Goal: Information Seeking & Learning: Compare options

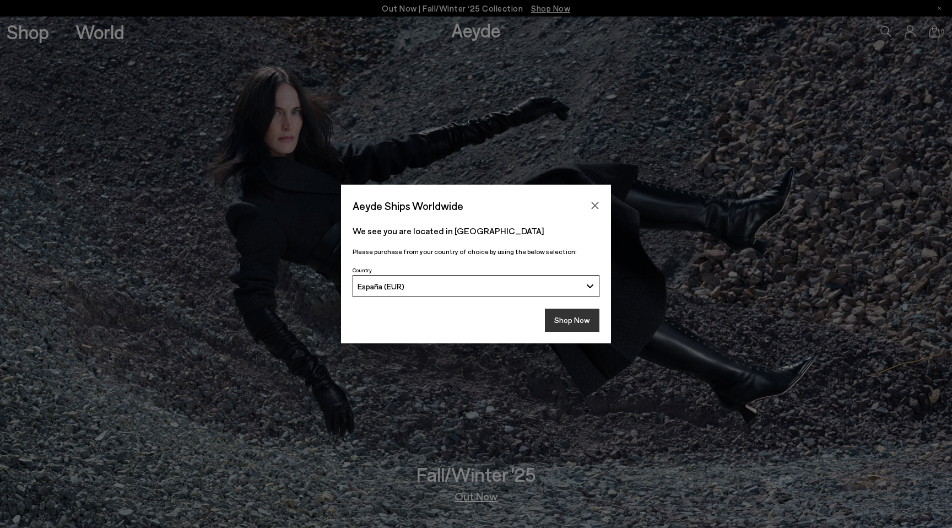
click at [575, 319] on button "Shop Now" at bounding box center [572, 319] width 55 height 23
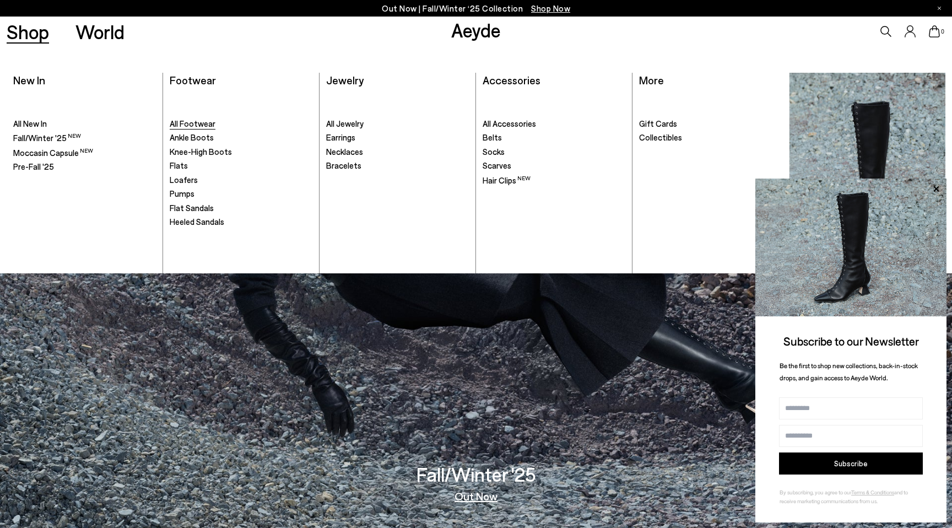
click at [198, 123] on span "All Footwear" at bounding box center [193, 123] width 46 height 10
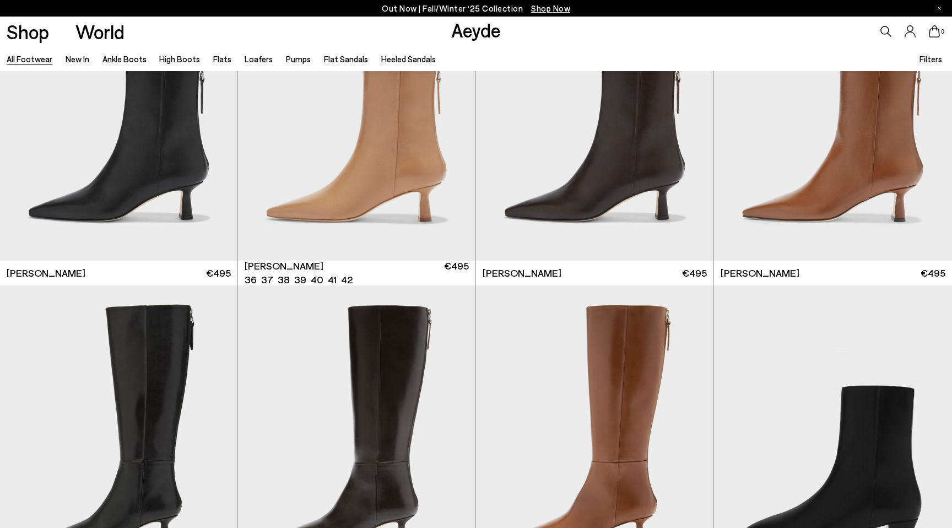
scroll to position [2372, 0]
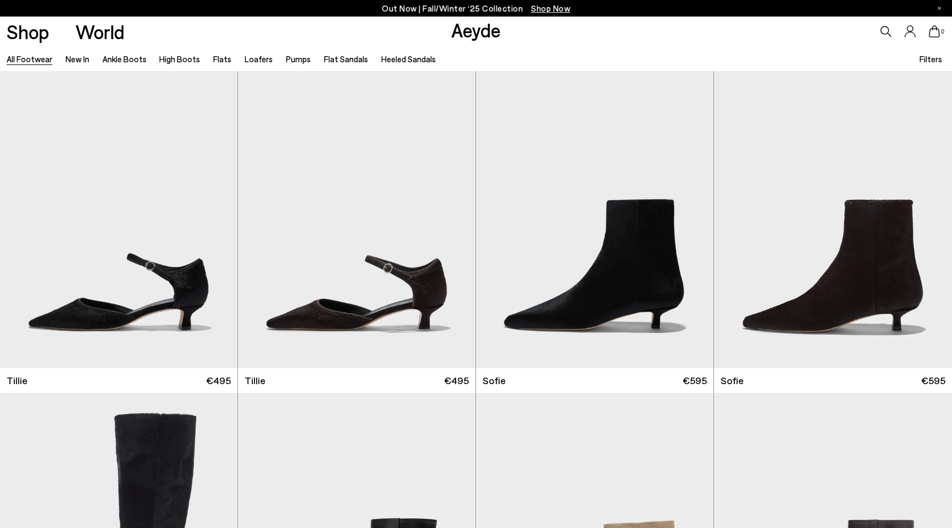
scroll to position [3587, 0]
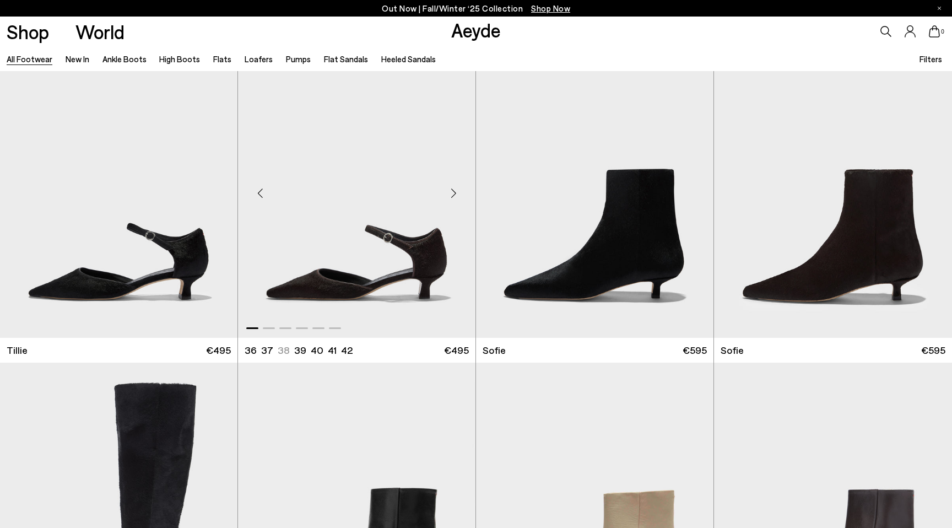
click at [456, 194] on div "Next slide" at bounding box center [453, 193] width 33 height 33
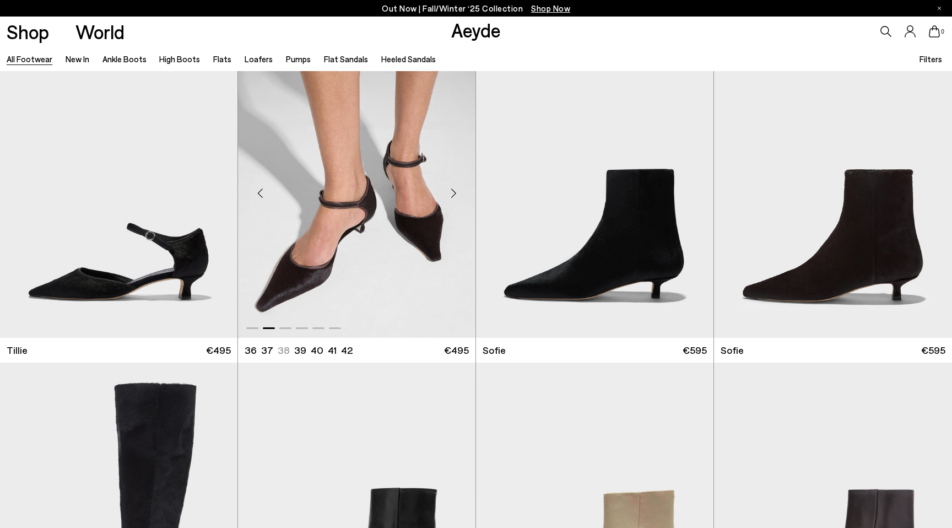
click at [456, 194] on div "Next slide" at bounding box center [453, 193] width 33 height 33
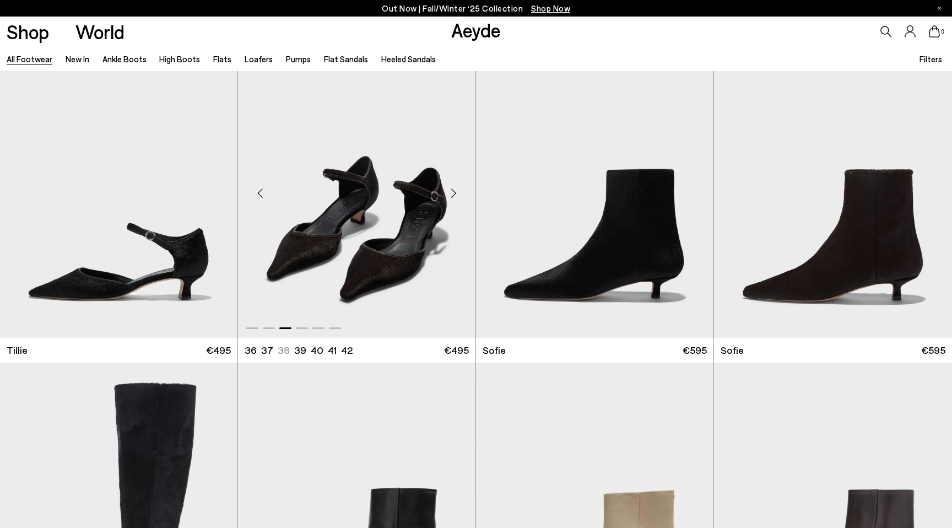
scroll to position [3722, 0]
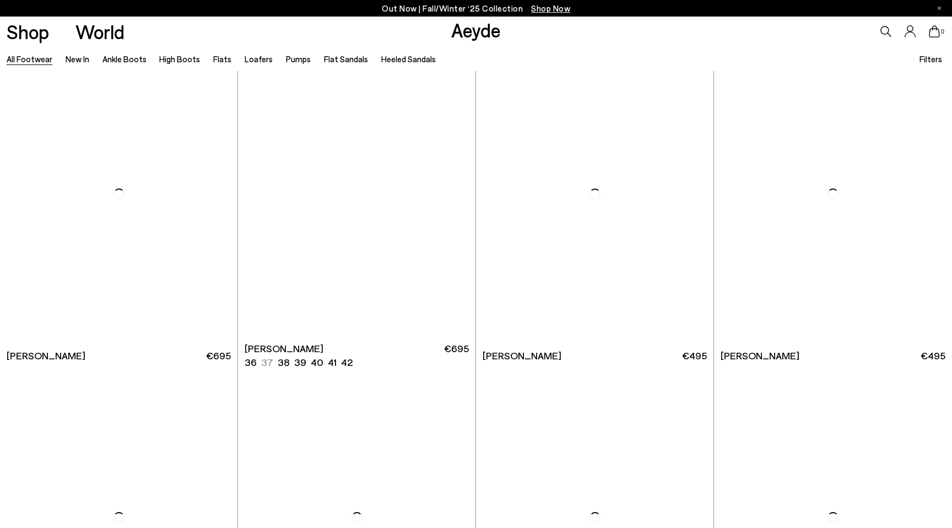
scroll to position [6150, 0]
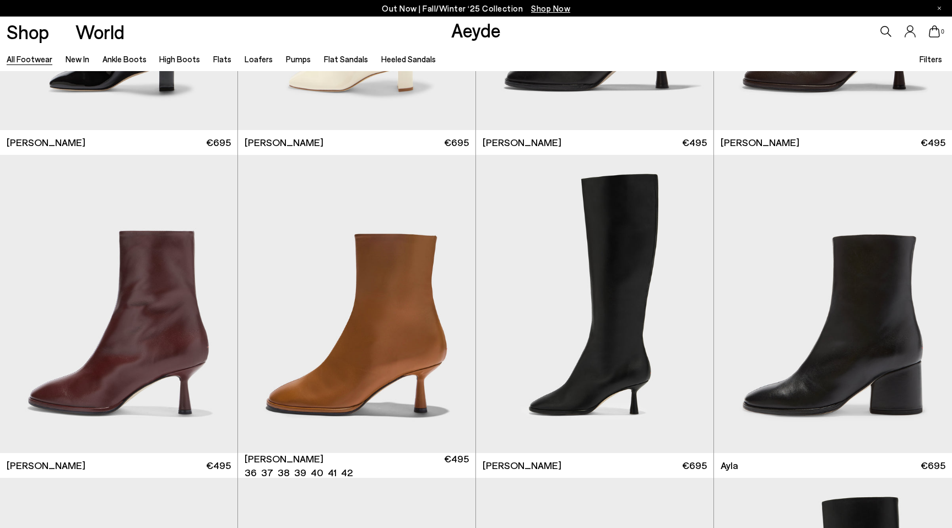
scroll to position [6383, 0]
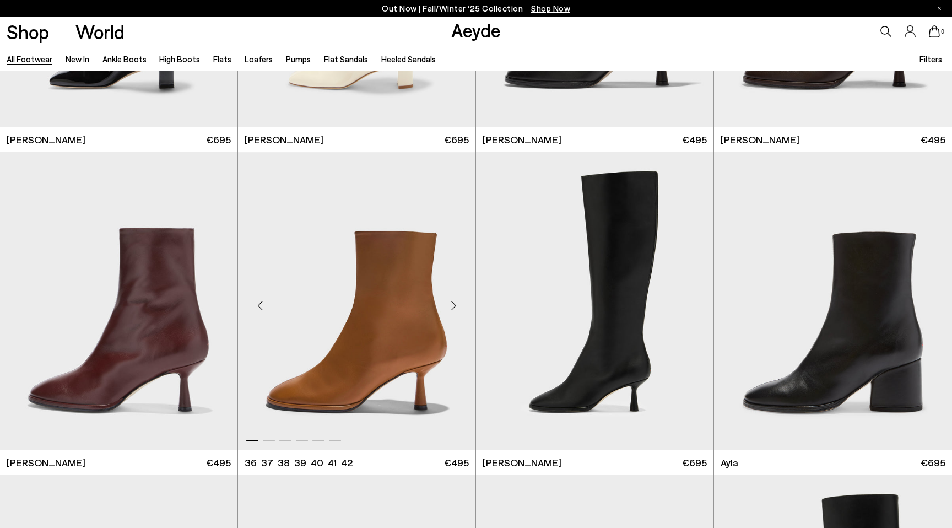
click at [451, 304] on div "Next slide" at bounding box center [453, 305] width 33 height 33
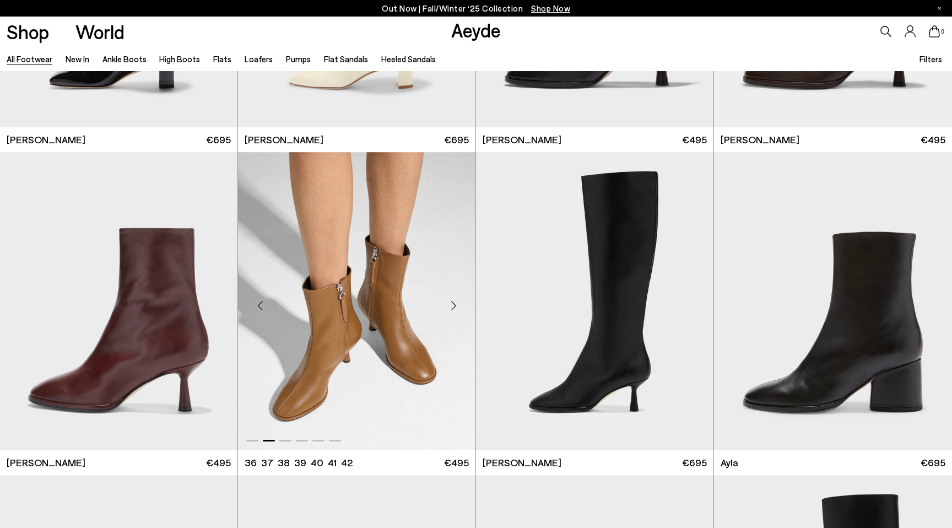
click at [451, 304] on div "Next slide" at bounding box center [453, 305] width 33 height 33
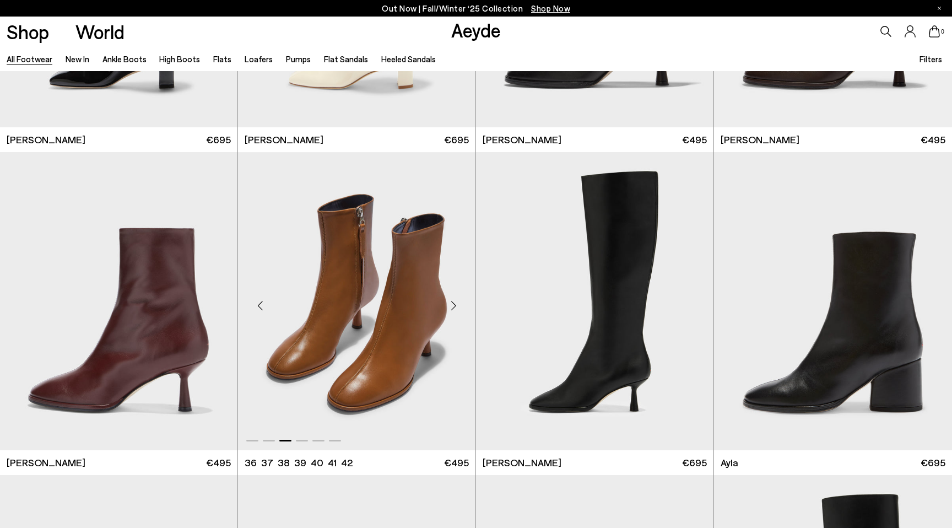
click at [451, 304] on div "Next slide" at bounding box center [453, 305] width 33 height 33
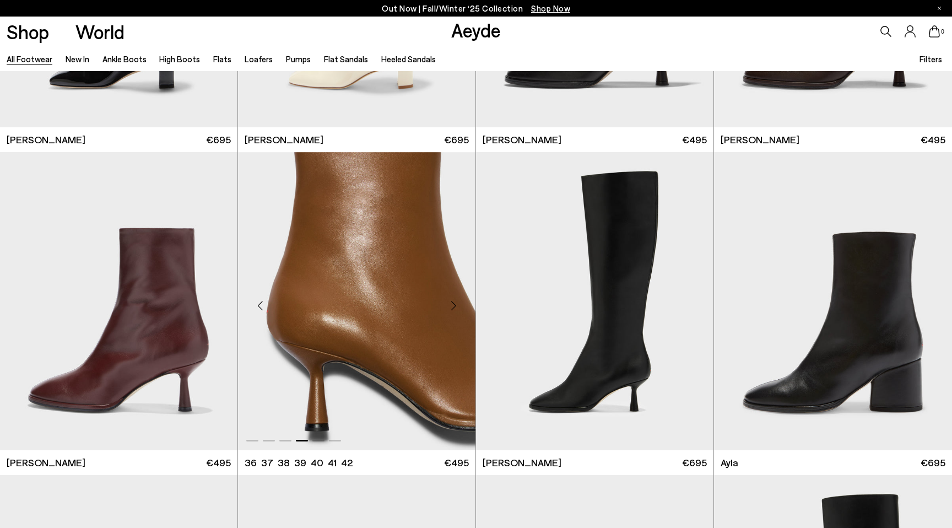
click at [451, 304] on div "Next slide" at bounding box center [453, 305] width 33 height 33
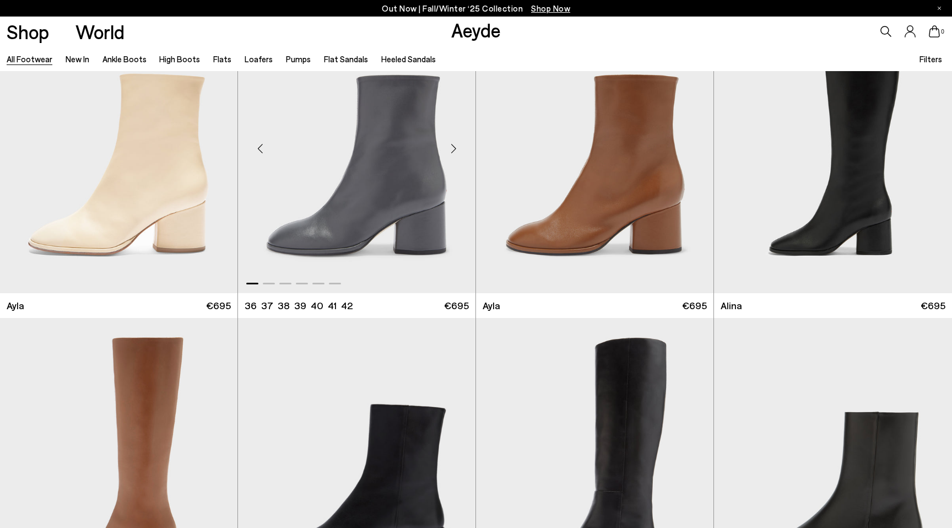
scroll to position [6866, 0]
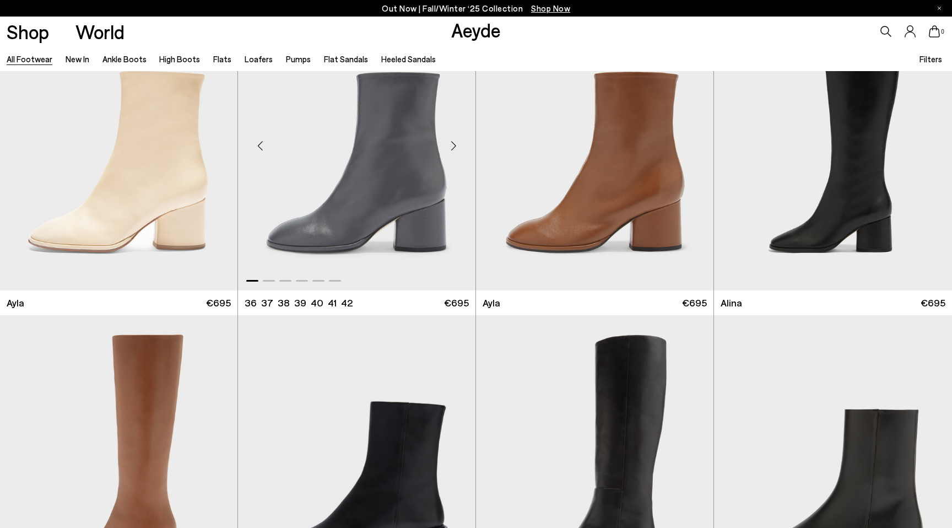
click at [454, 146] on div "Next slide" at bounding box center [453, 145] width 33 height 33
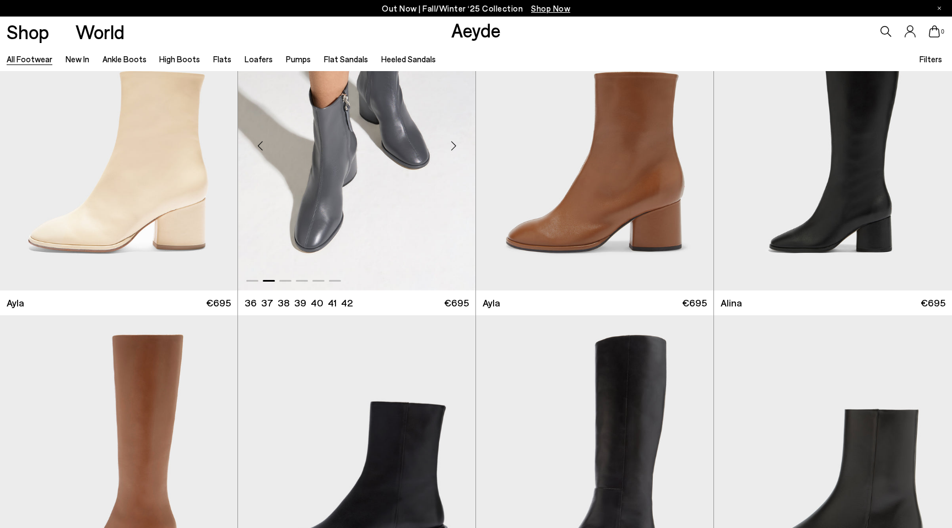
click at [454, 146] on div "Next slide" at bounding box center [453, 145] width 33 height 33
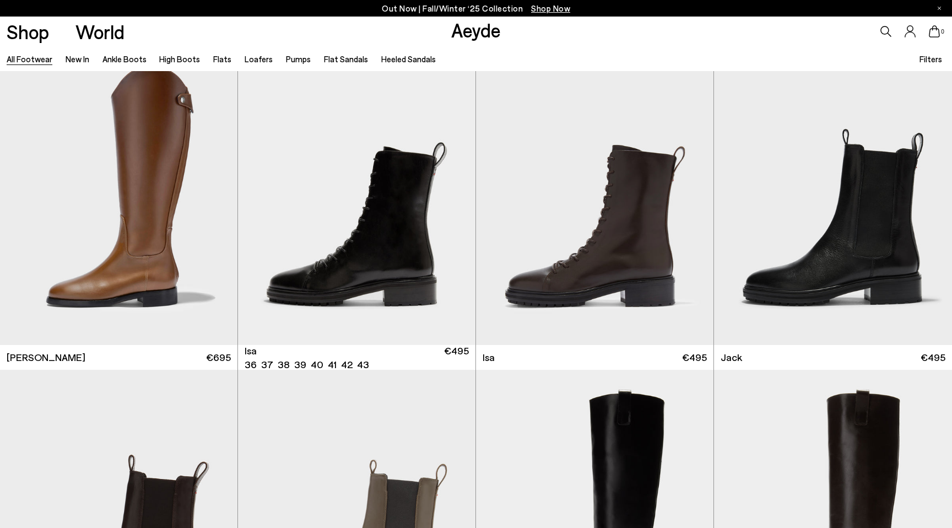
scroll to position [7792, 0]
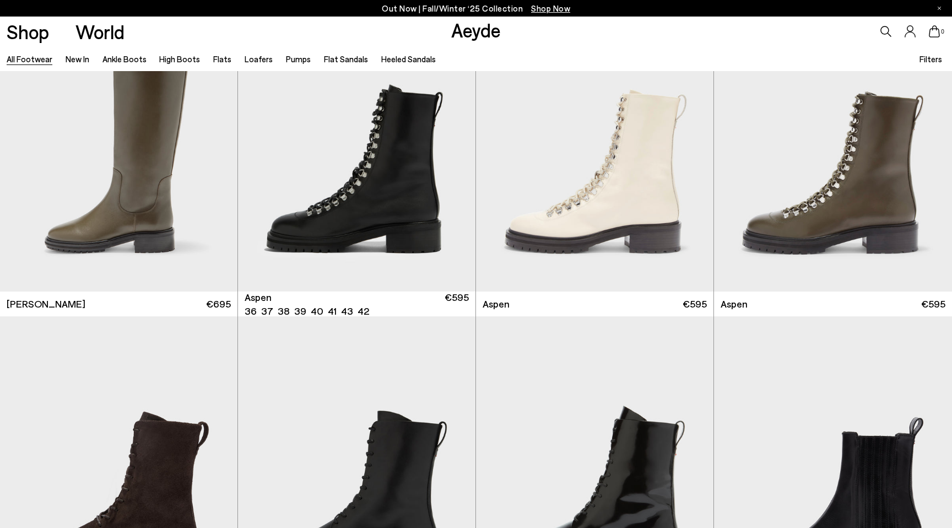
scroll to position [8483, 0]
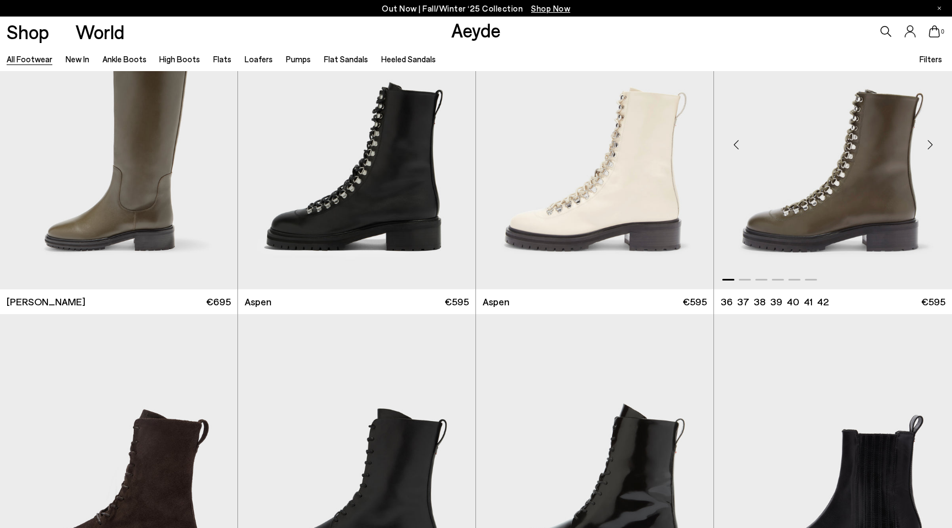
click at [929, 148] on div "Next slide" at bounding box center [929, 144] width 33 height 33
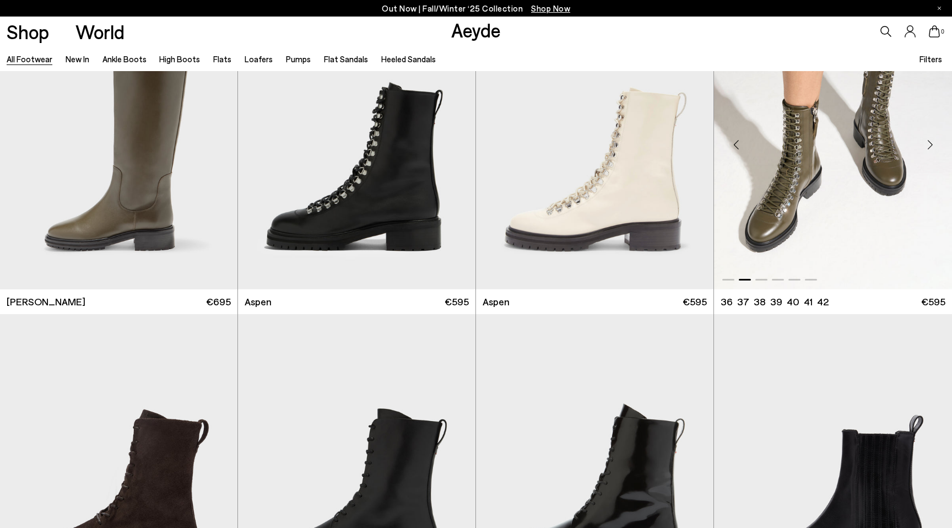
click at [929, 148] on div "Next slide" at bounding box center [929, 144] width 33 height 33
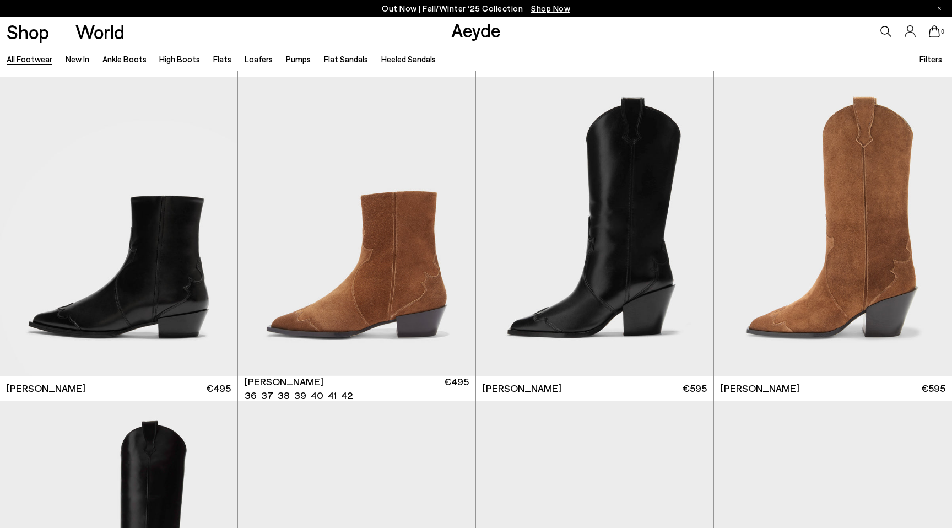
scroll to position [9699, 0]
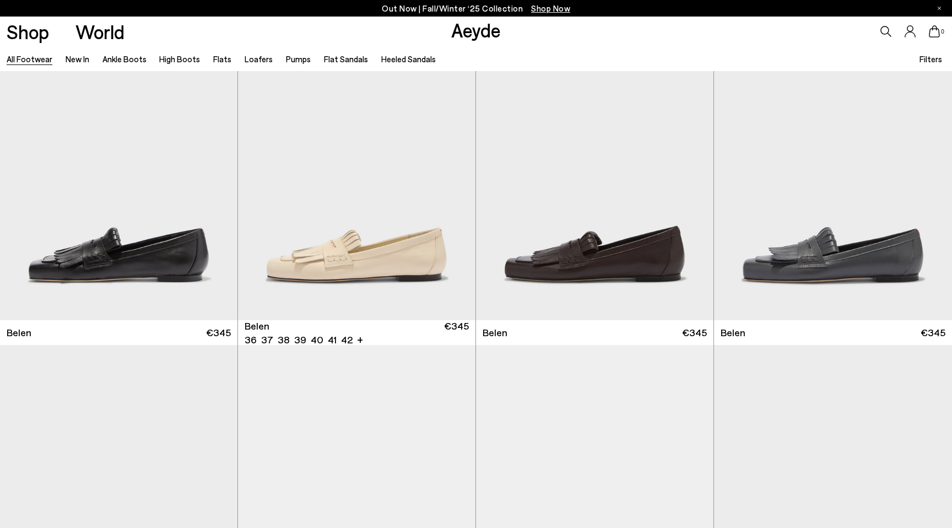
scroll to position [10391, 0]
click at [214, 176] on div "Next slide" at bounding box center [215, 175] width 33 height 33
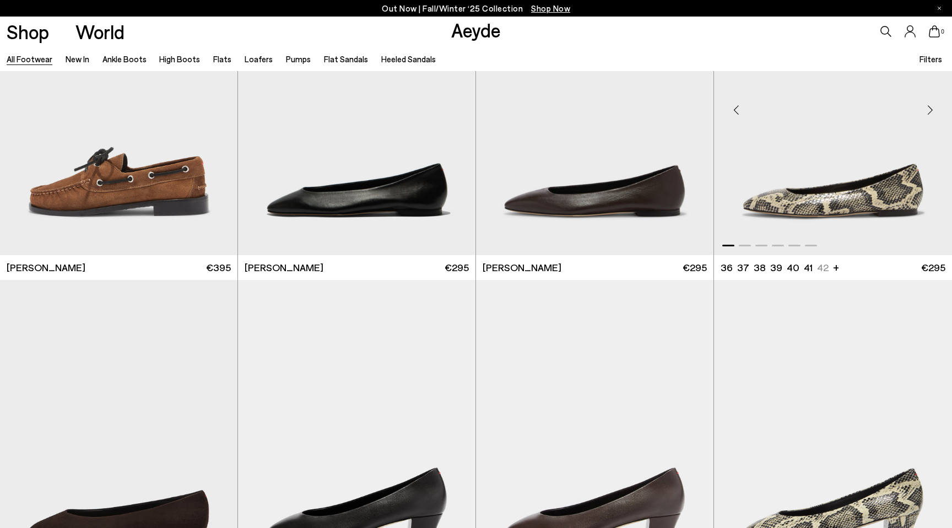
scroll to position [12071, 0]
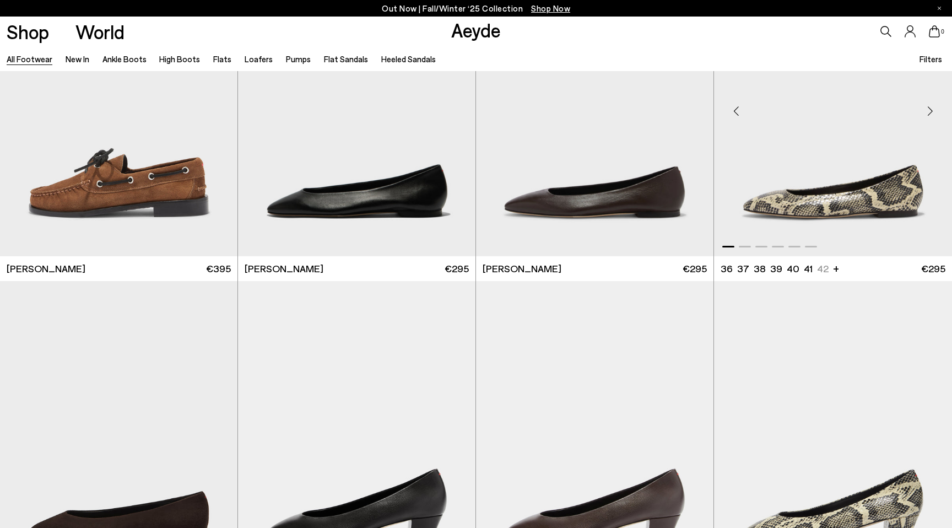
click at [927, 110] on div "Next slide" at bounding box center [929, 111] width 33 height 33
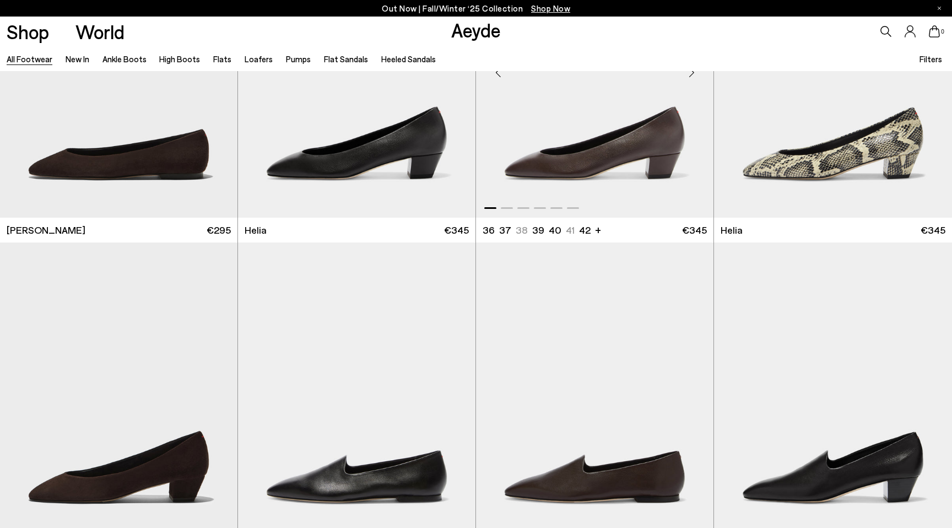
scroll to position [12404, 0]
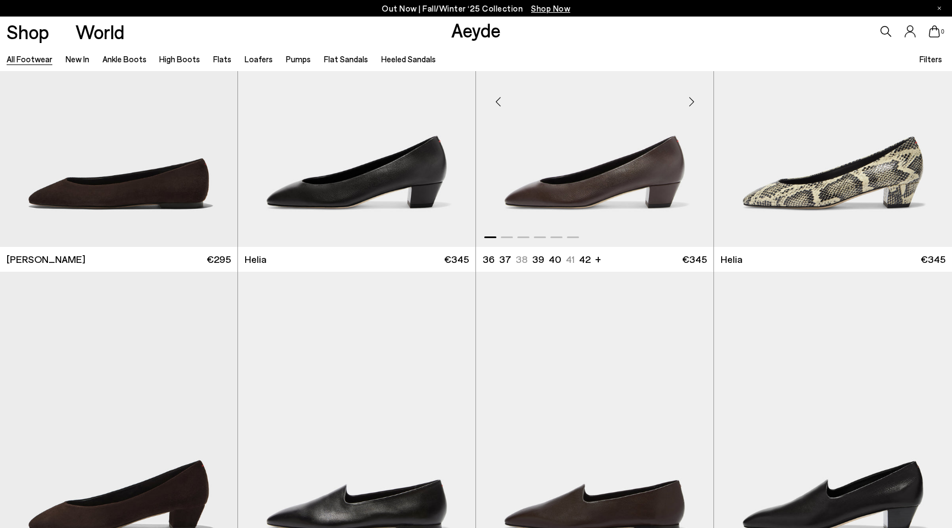
click at [692, 103] on div "Next slide" at bounding box center [691, 101] width 33 height 33
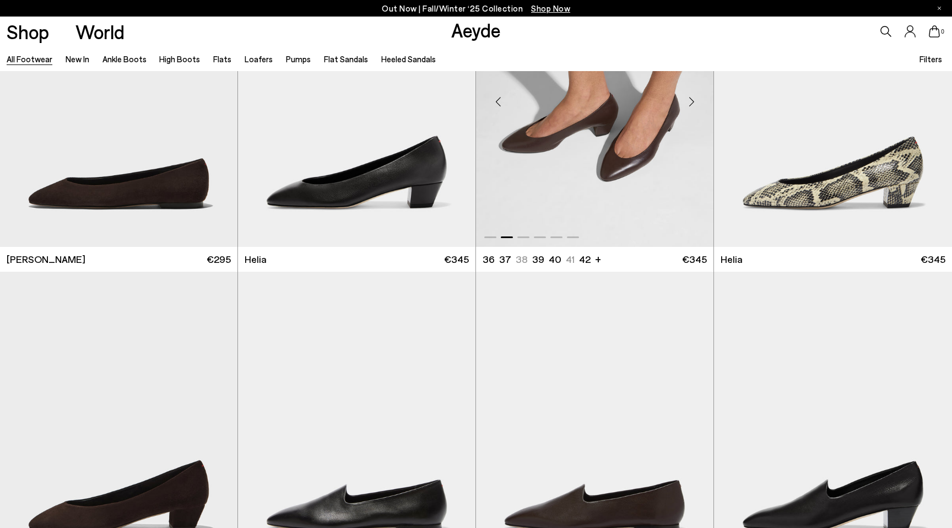
click at [692, 103] on div "Next slide" at bounding box center [691, 101] width 33 height 33
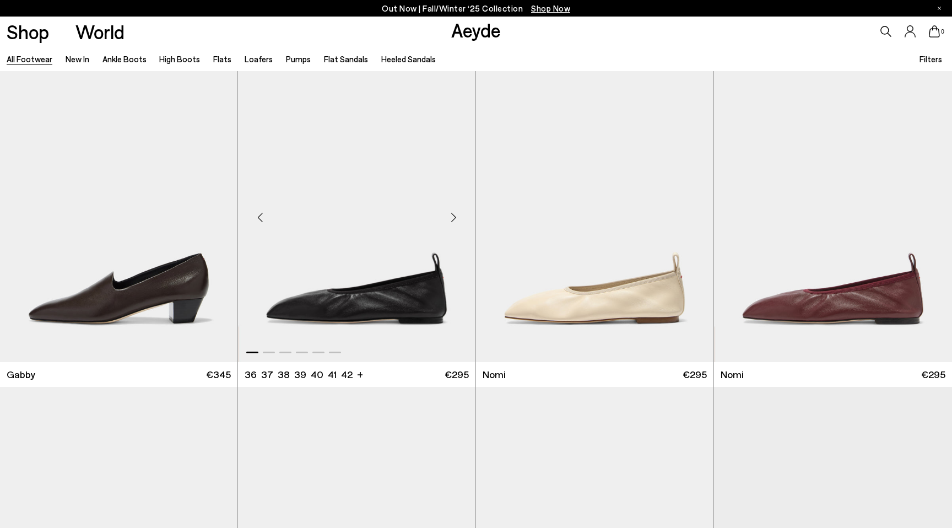
scroll to position [12982, 0]
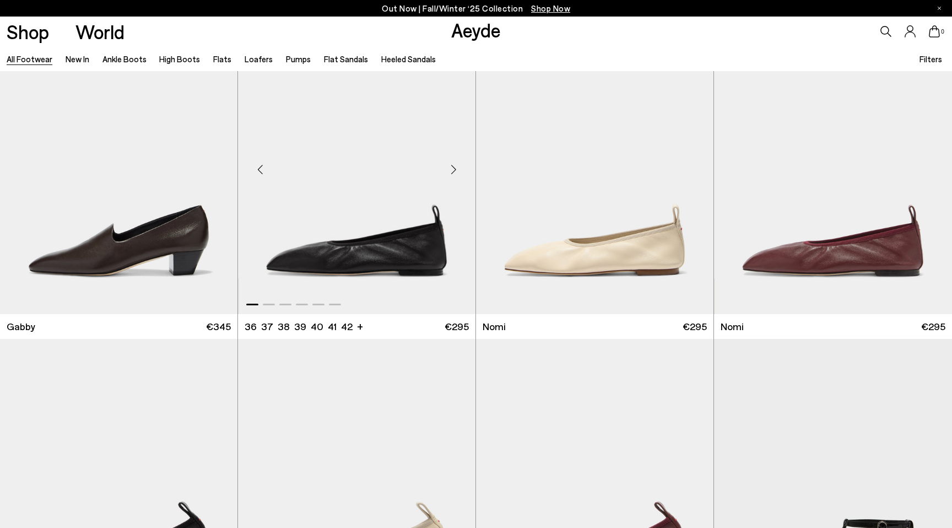
click at [452, 171] on div "Next slide" at bounding box center [453, 169] width 33 height 33
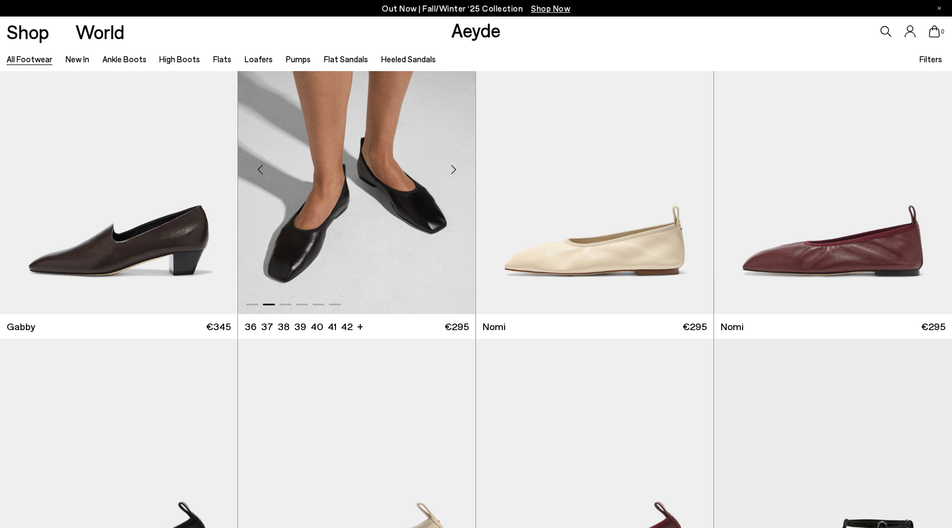
click at [452, 171] on div "Next slide" at bounding box center [453, 169] width 33 height 33
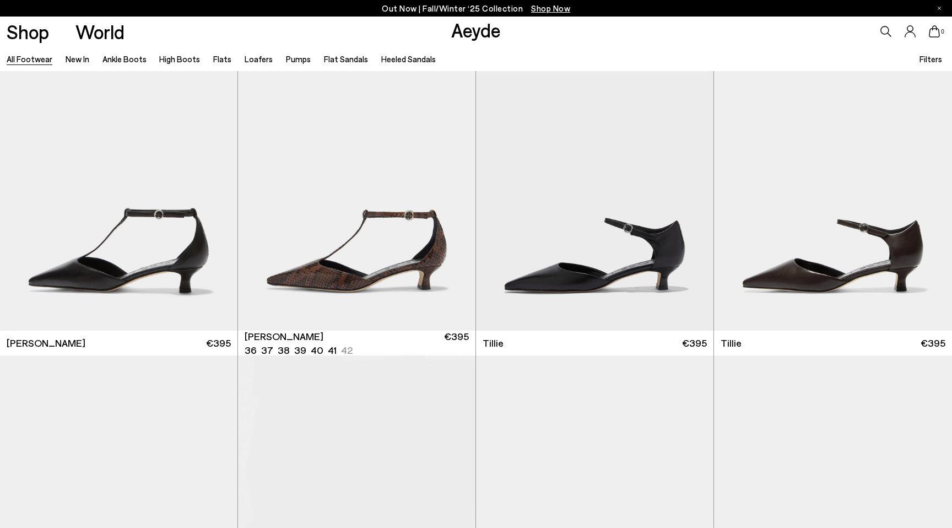
scroll to position [13613, 0]
click at [454, 185] on div "Next slide" at bounding box center [453, 185] width 33 height 33
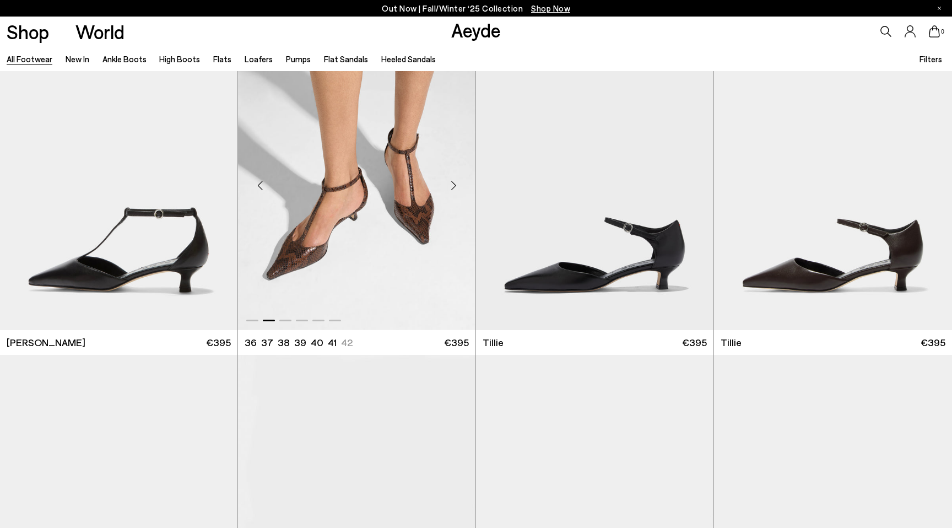
click at [454, 185] on div "Next slide" at bounding box center [453, 185] width 33 height 33
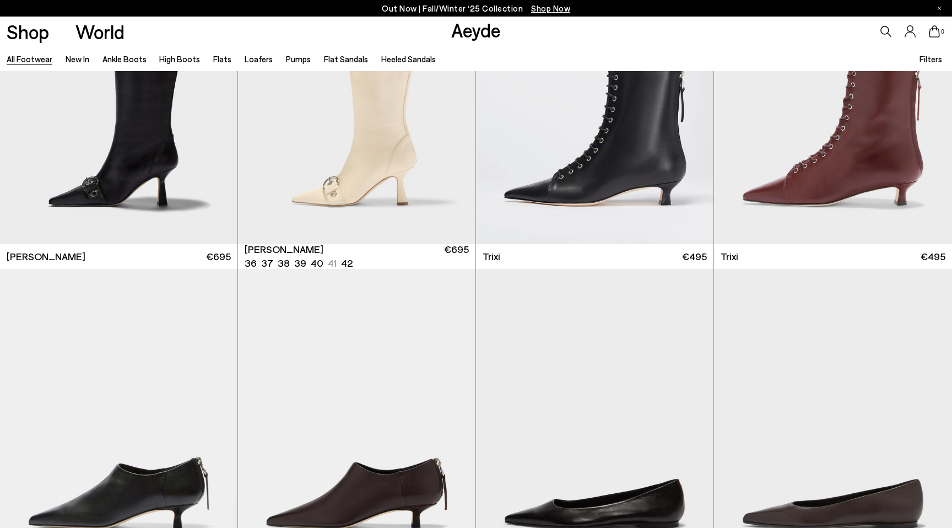
scroll to position [14941, 0]
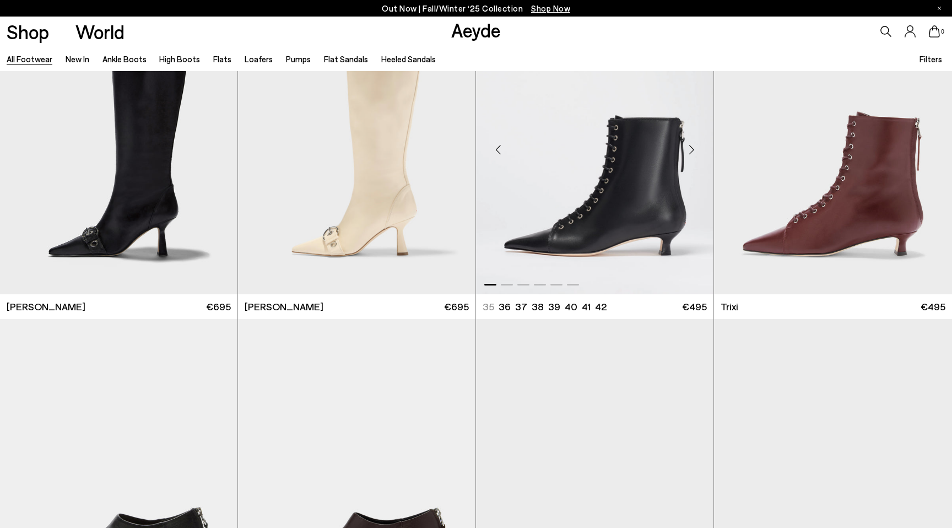
click at [689, 150] on div "Next slide" at bounding box center [691, 149] width 33 height 33
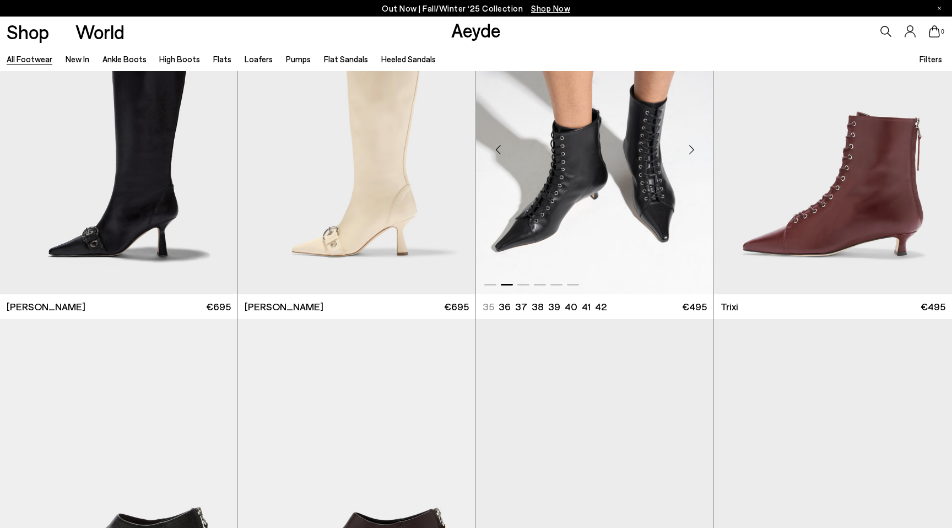
click at [689, 150] on div "Next slide" at bounding box center [691, 149] width 33 height 33
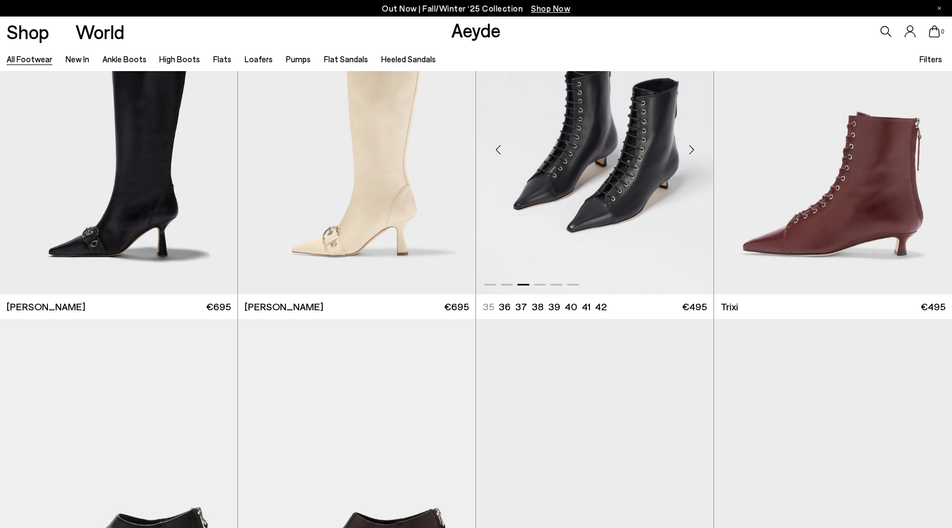
click at [689, 150] on div "Next slide" at bounding box center [691, 149] width 33 height 33
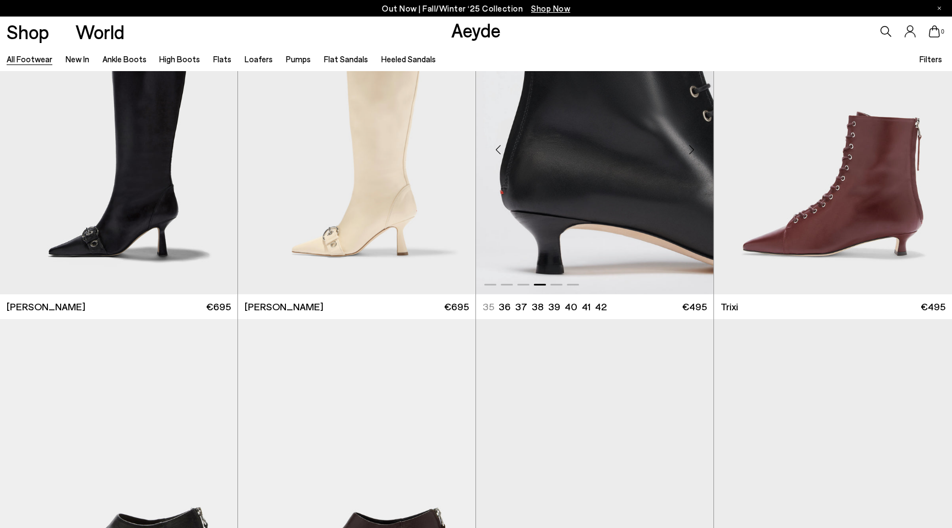
click at [689, 150] on div "Next slide" at bounding box center [691, 149] width 33 height 33
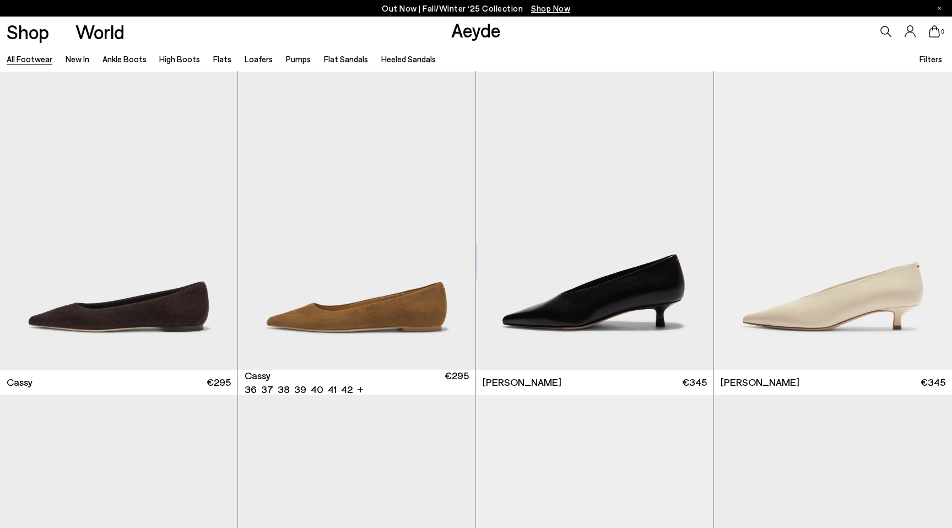
scroll to position [15567, 0]
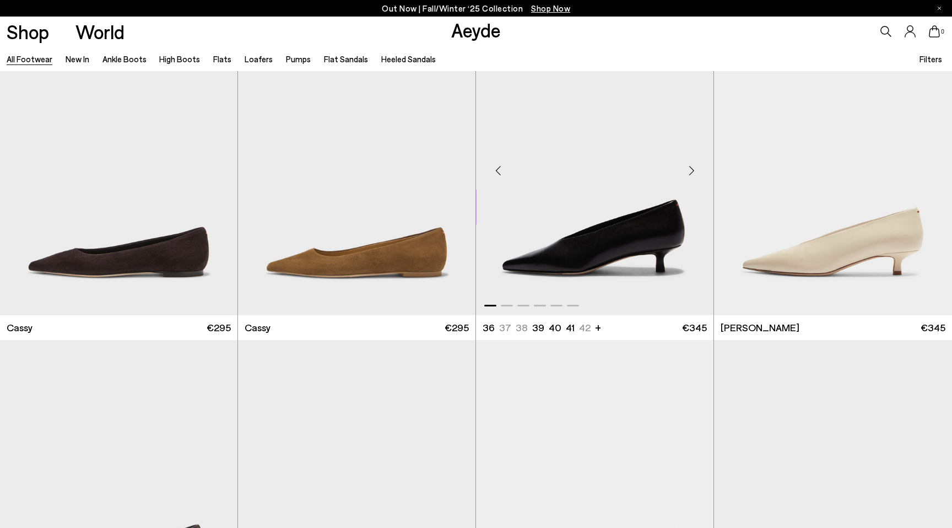
click at [693, 169] on div "Next slide" at bounding box center [691, 170] width 33 height 33
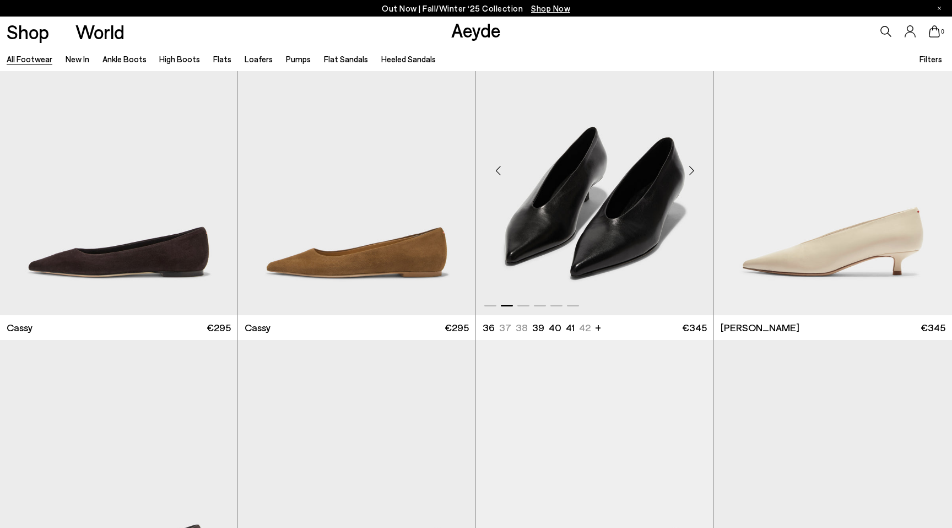
click at [692, 171] on div "Next slide" at bounding box center [691, 170] width 33 height 33
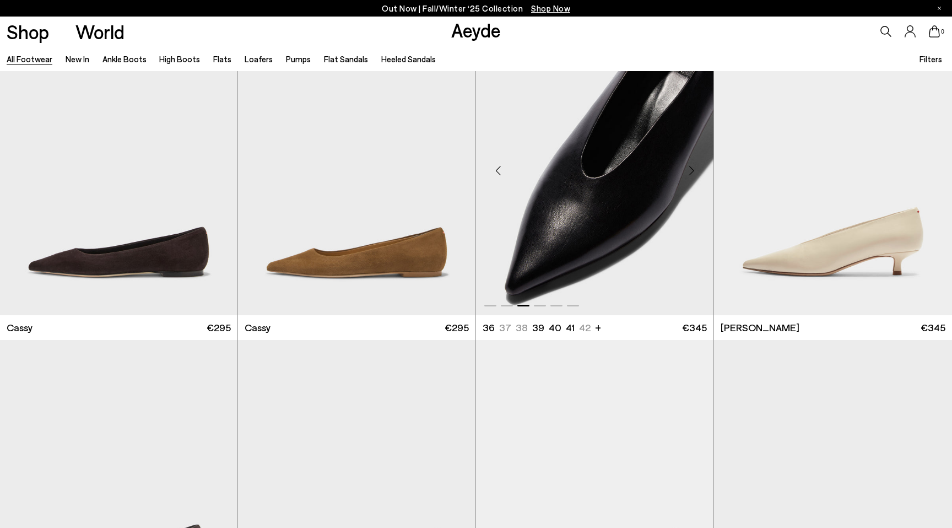
click at [692, 171] on div "Next slide" at bounding box center [691, 170] width 33 height 33
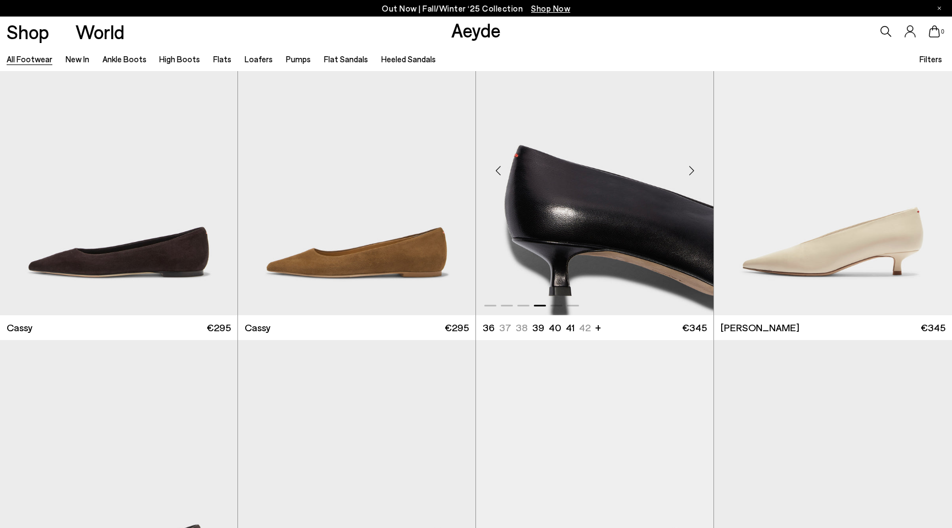
scroll to position [15576, 0]
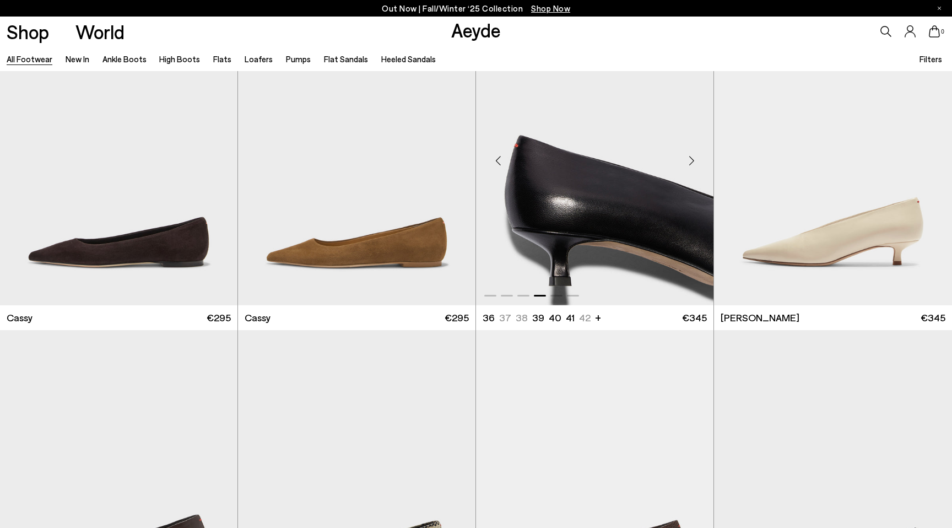
click at [693, 161] on div "Next slide" at bounding box center [691, 160] width 33 height 33
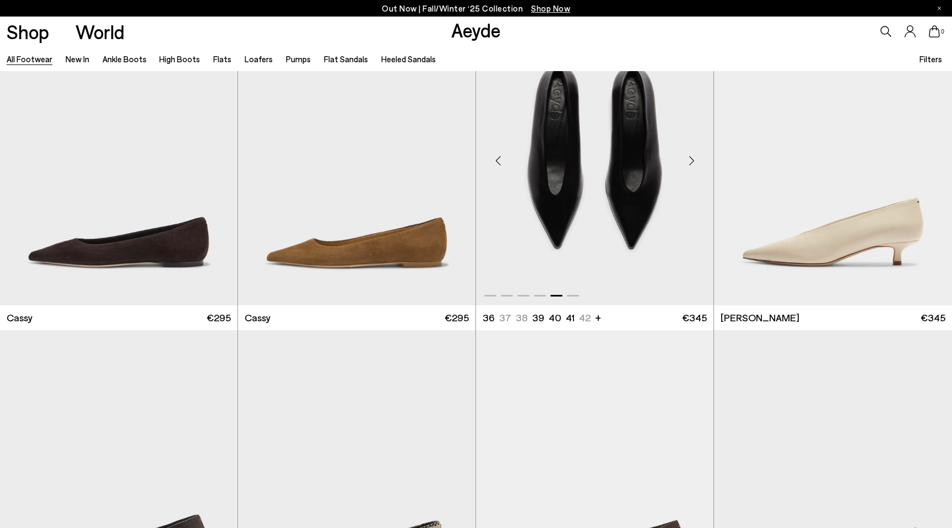
click at [693, 161] on div "Next slide" at bounding box center [691, 160] width 33 height 33
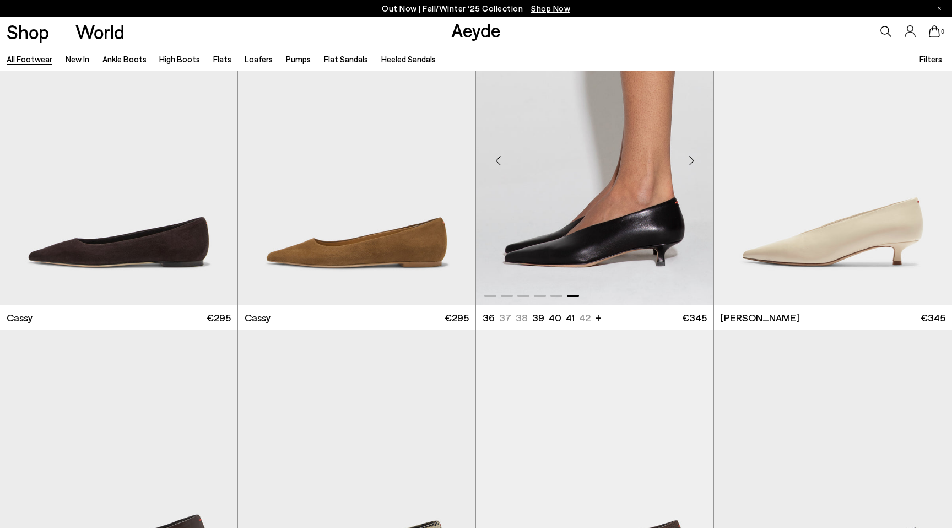
click at [693, 161] on div "Next slide" at bounding box center [691, 160] width 33 height 33
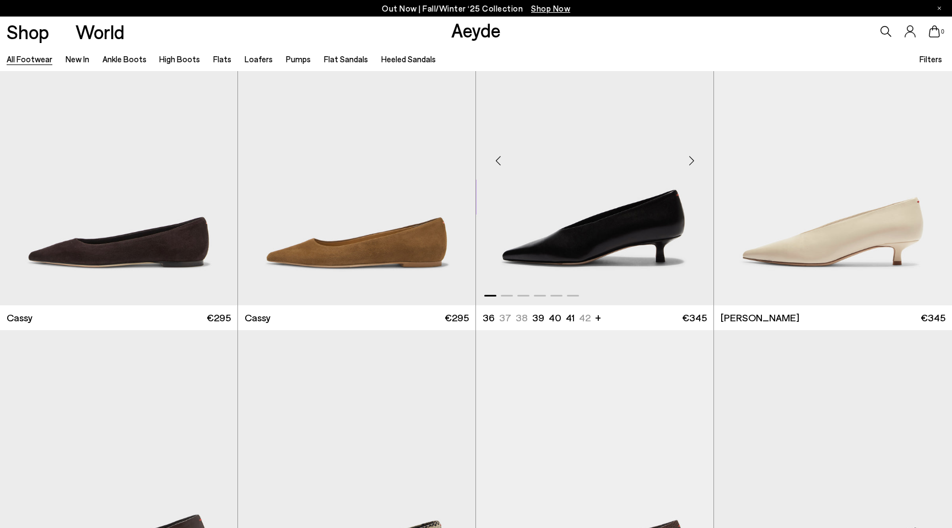
click at [693, 161] on div "Next slide" at bounding box center [691, 160] width 33 height 33
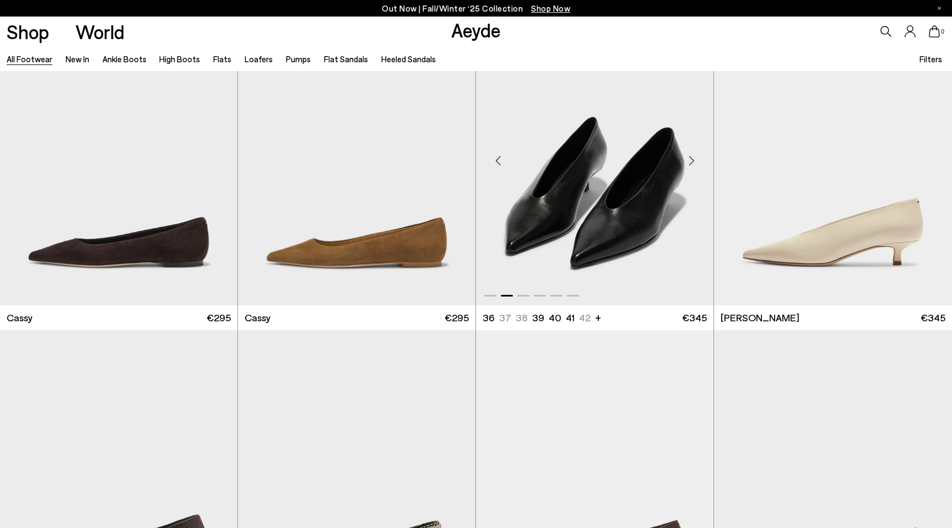
click at [693, 161] on div "Next slide" at bounding box center [691, 160] width 33 height 33
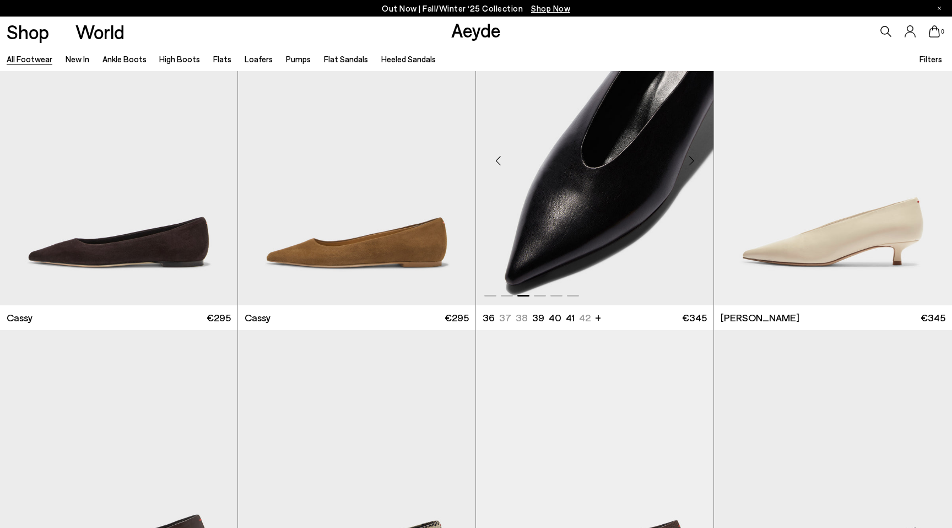
click at [693, 161] on div "Next slide" at bounding box center [691, 160] width 33 height 33
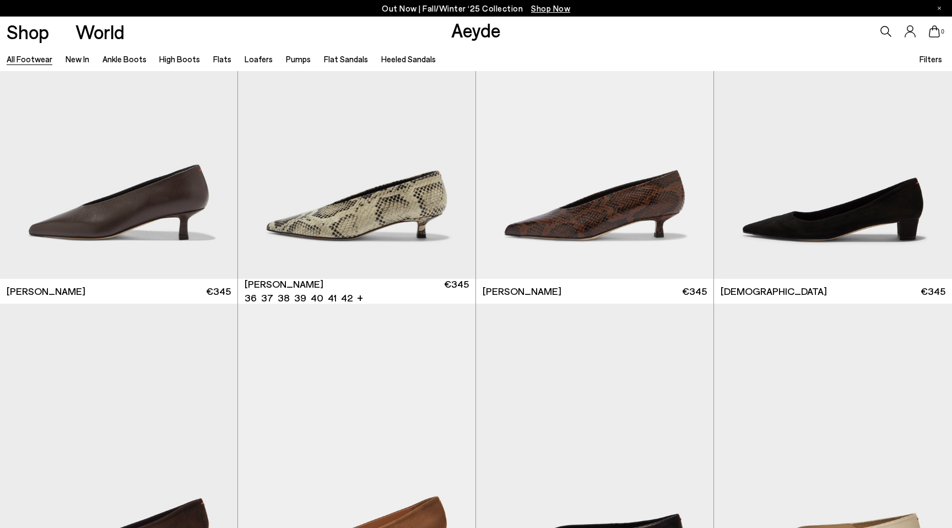
scroll to position [15926, 0]
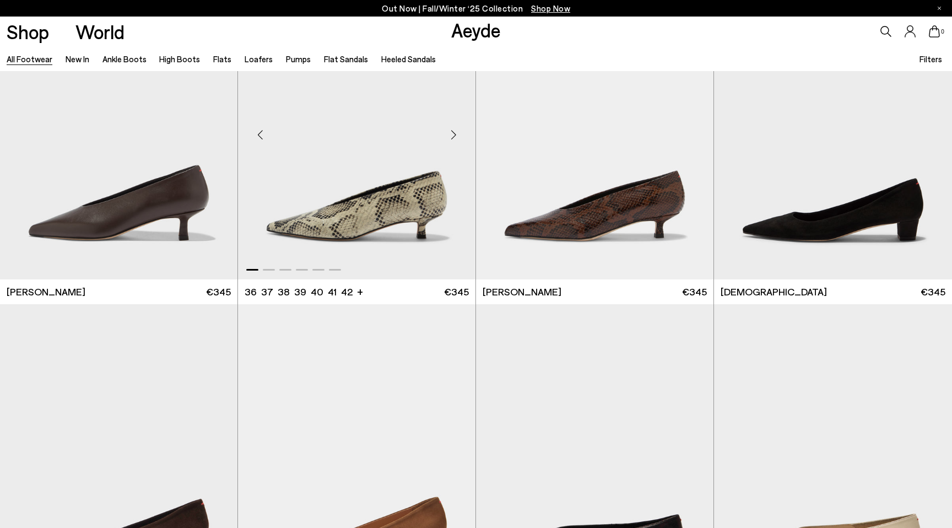
click at [456, 133] on div "Next slide" at bounding box center [453, 134] width 33 height 33
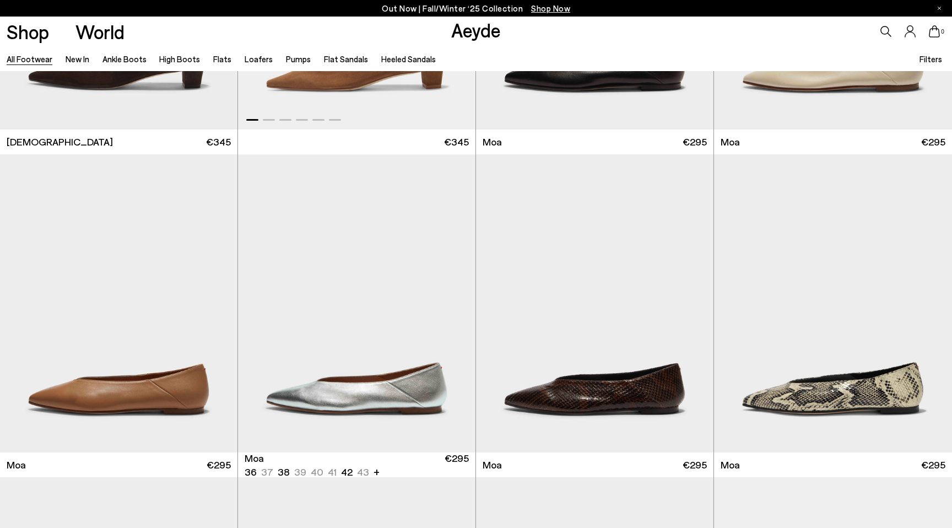
scroll to position [16580, 0]
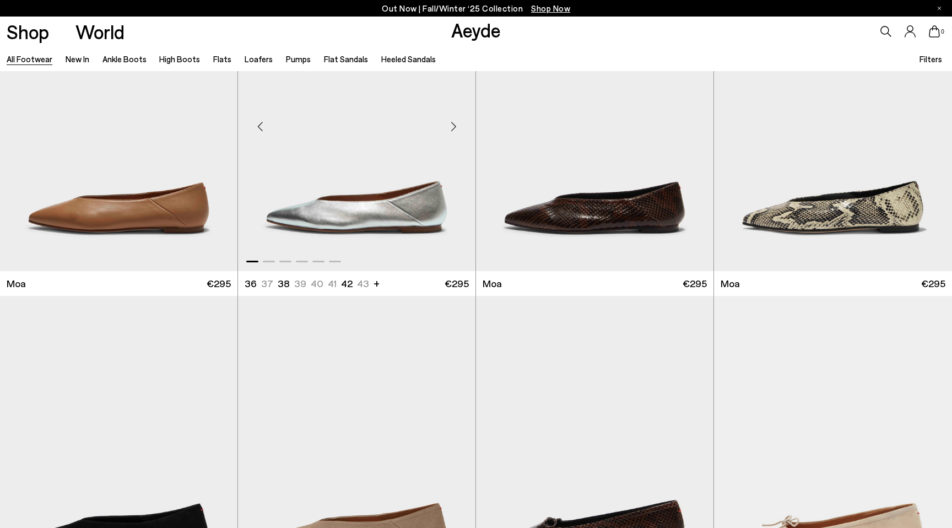
click at [456, 126] on div "Next slide" at bounding box center [453, 126] width 33 height 33
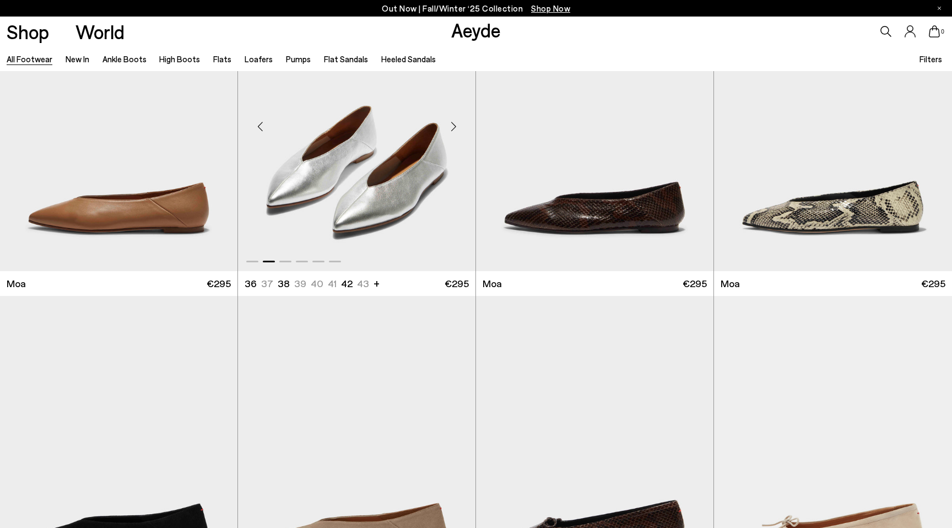
click at [456, 126] on div "Next slide" at bounding box center [453, 126] width 33 height 33
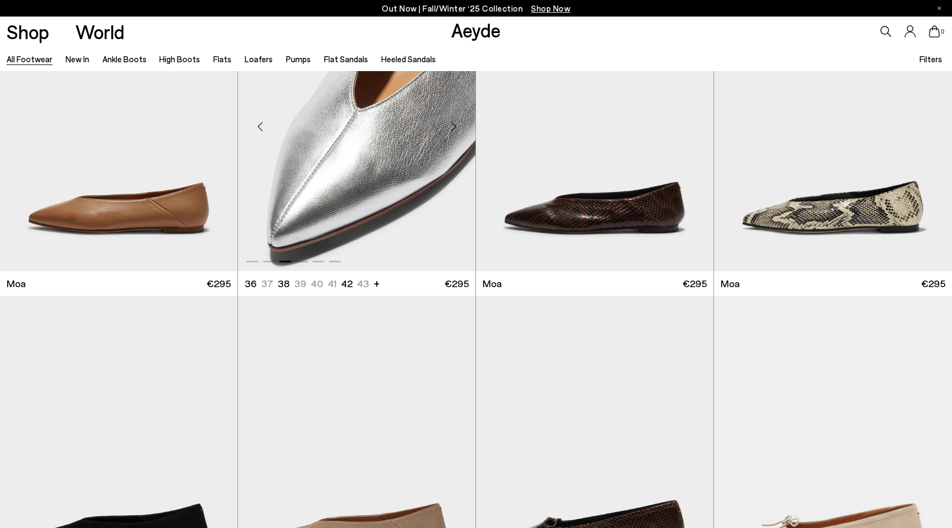
click at [456, 126] on div "Next slide" at bounding box center [453, 126] width 33 height 33
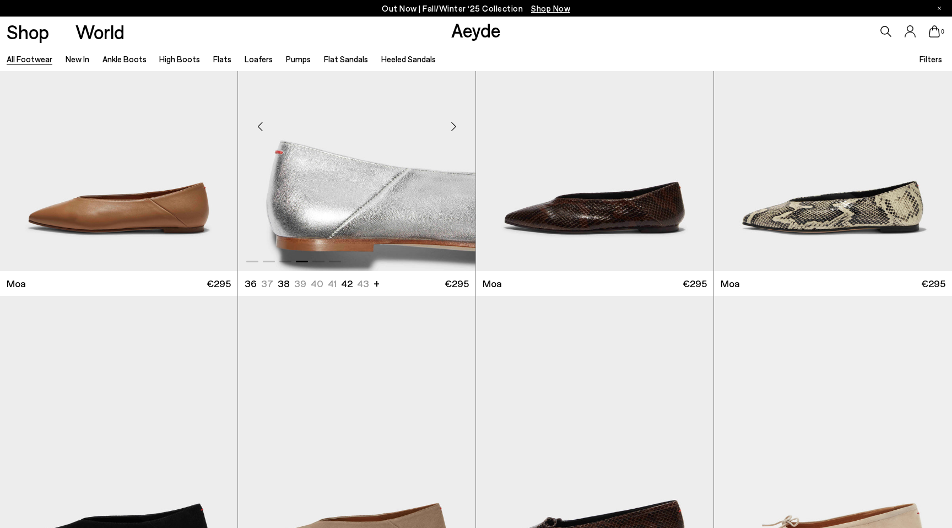
click at [456, 126] on div "Next slide" at bounding box center [453, 126] width 33 height 33
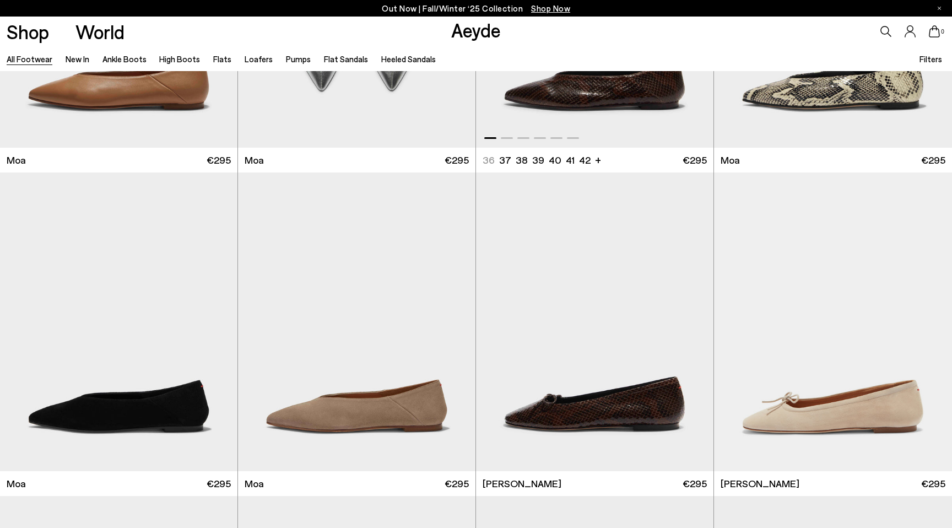
scroll to position [16595, 0]
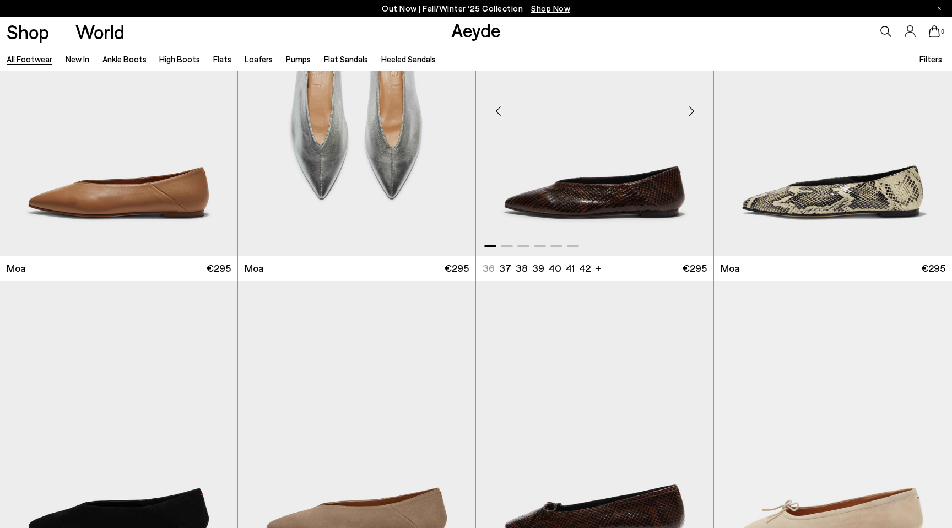
click at [692, 113] on div "Next slide" at bounding box center [691, 110] width 33 height 33
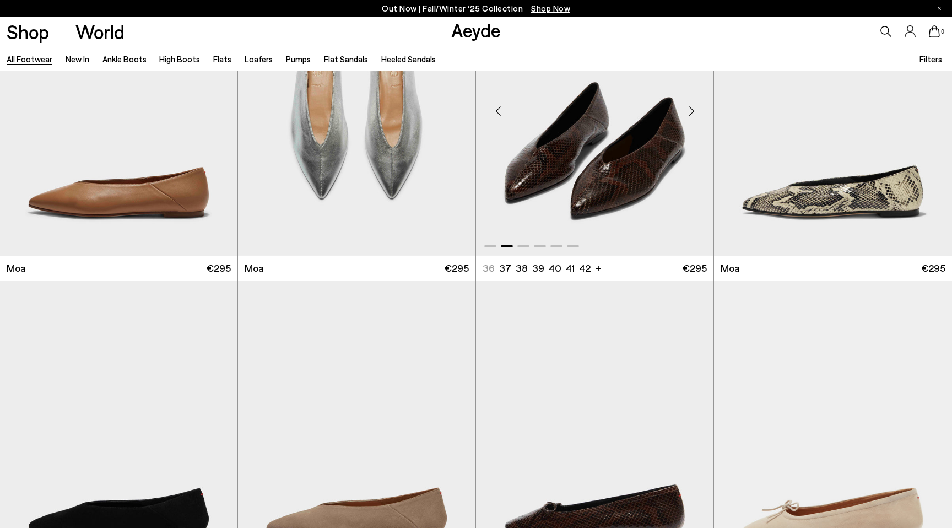
click at [692, 113] on div "Next slide" at bounding box center [691, 110] width 33 height 33
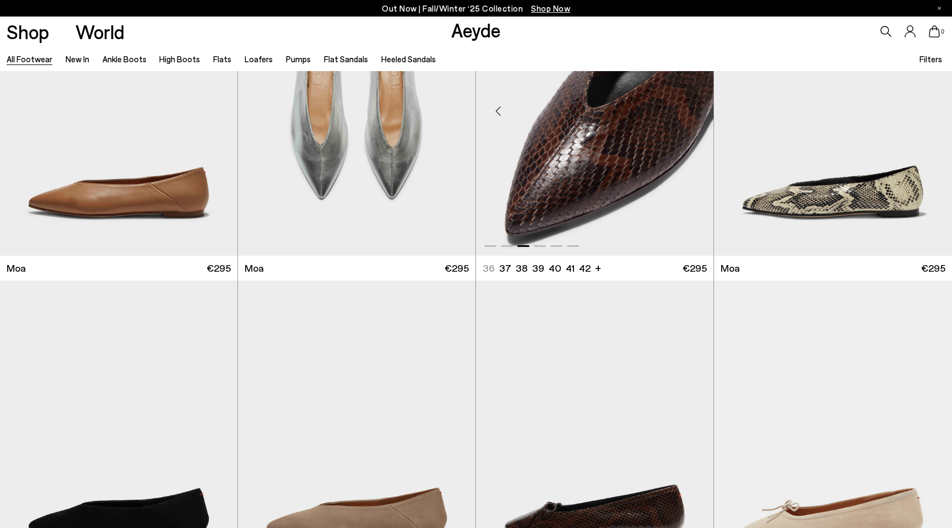
click at [692, 113] on div "Next slide" at bounding box center [691, 110] width 33 height 33
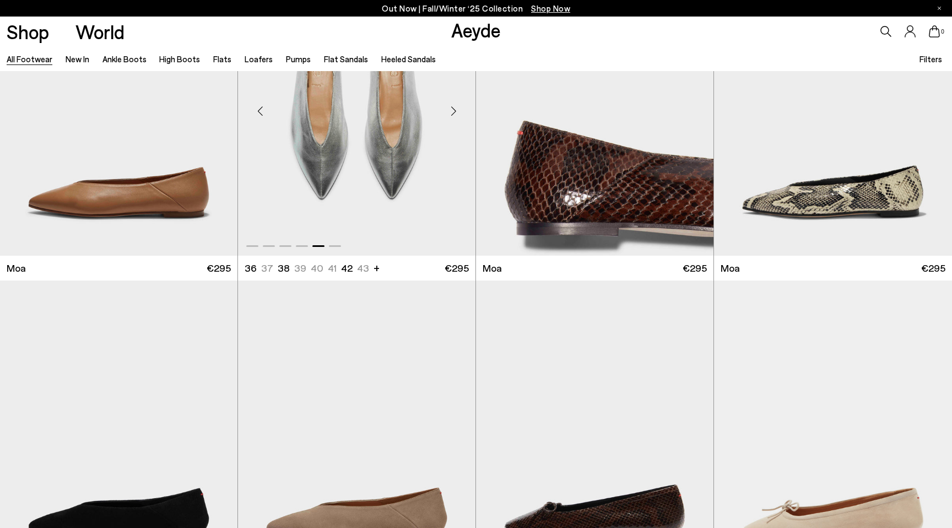
scroll to position [16529, 0]
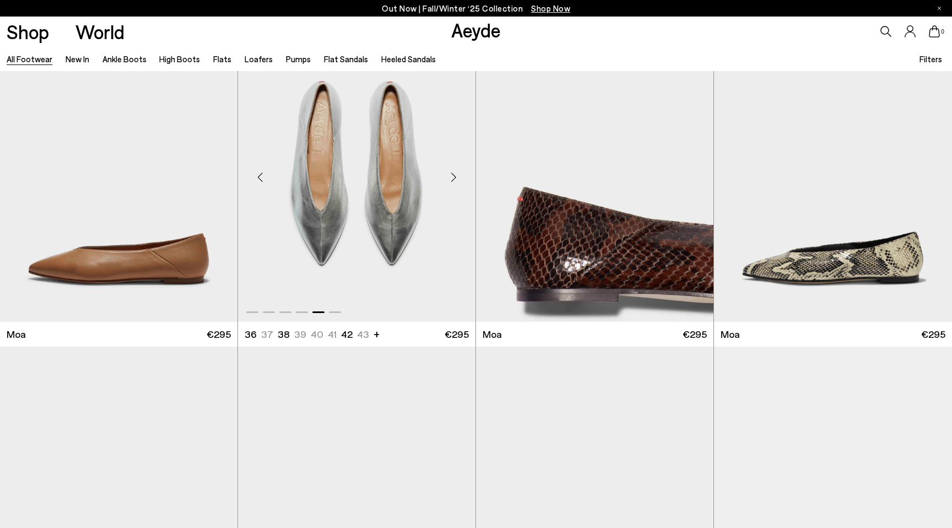
click at [418, 221] on img "5 / 6" at bounding box center [356, 173] width 237 height 299
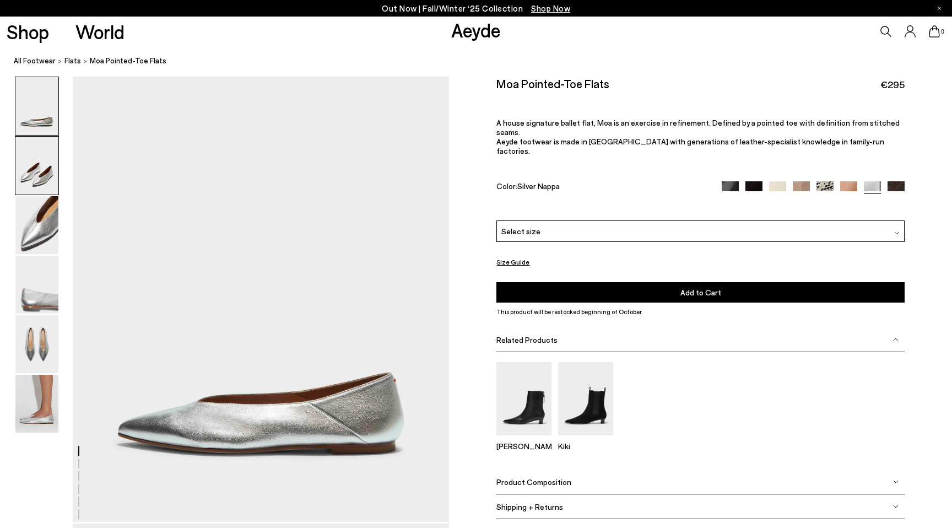
click at [42, 168] on img at bounding box center [36, 166] width 43 height 58
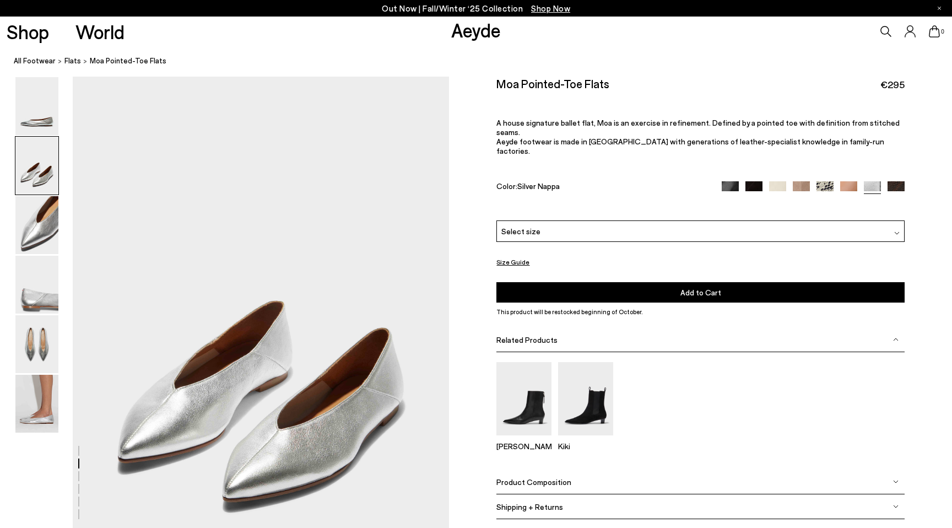
scroll to position [453, 0]
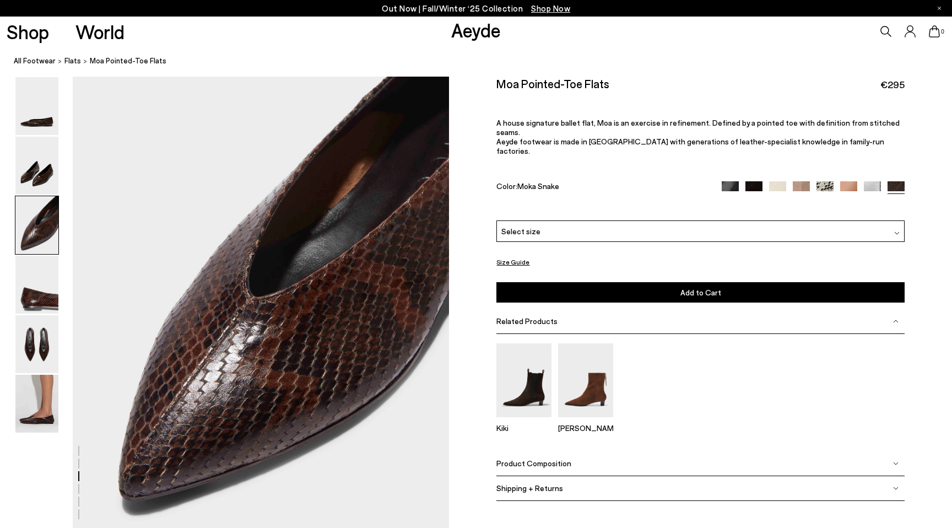
scroll to position [985, 0]
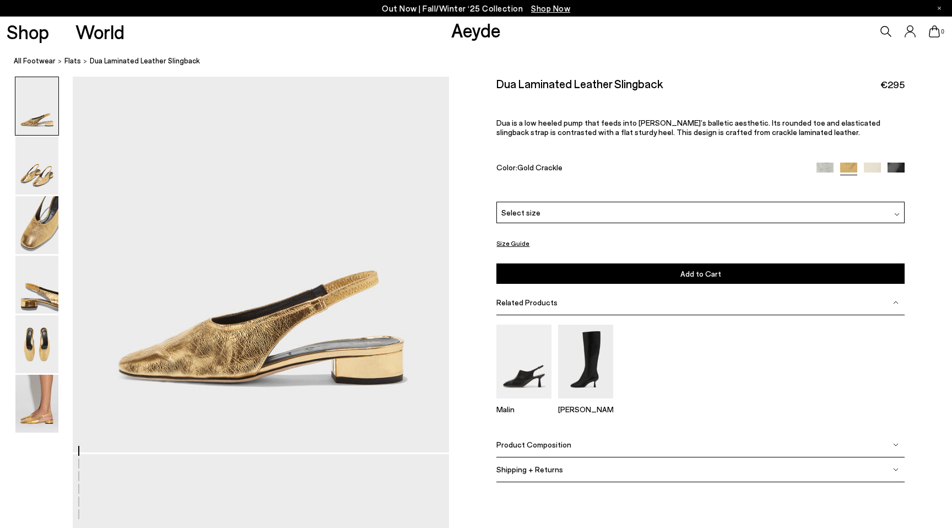
scroll to position [83, 0]
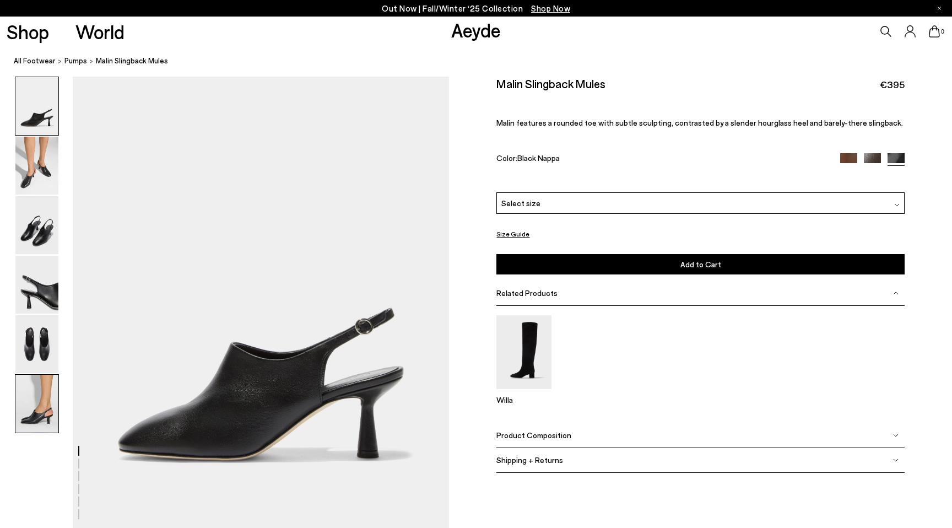
click at [41, 407] on img at bounding box center [36, 404] width 43 height 58
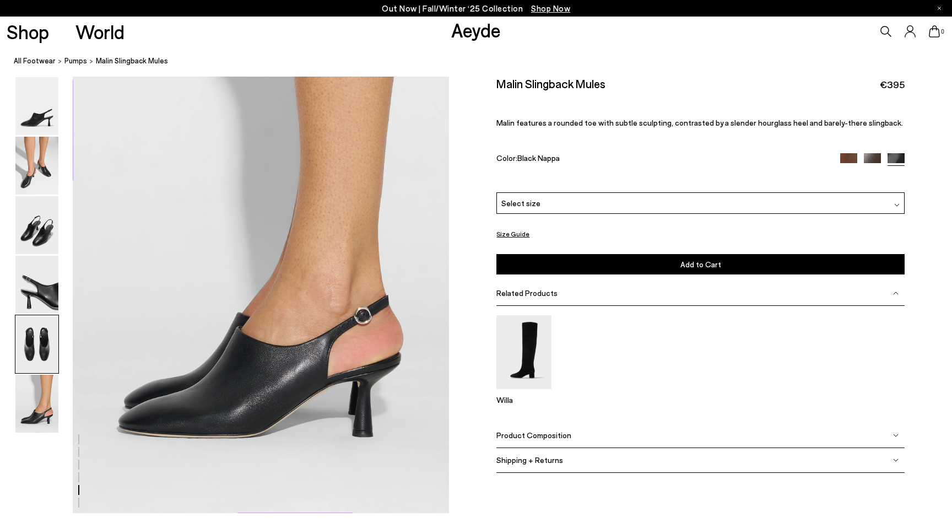
scroll to position [2543, 0]
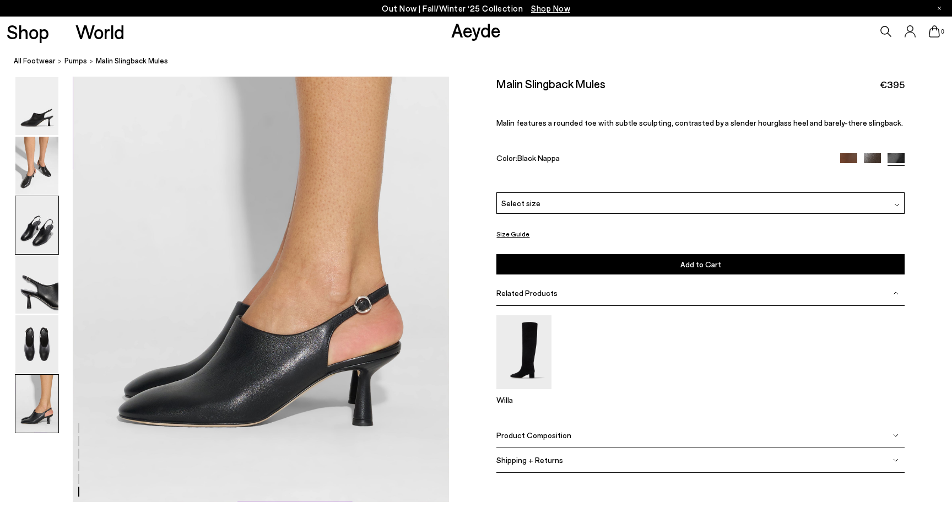
click at [41, 237] on img at bounding box center [36, 225] width 43 height 58
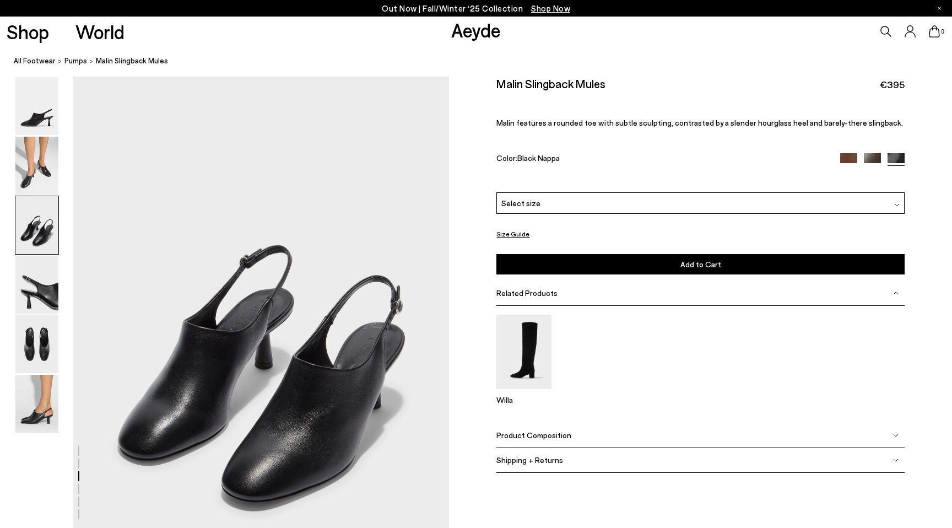
scroll to position [954, 0]
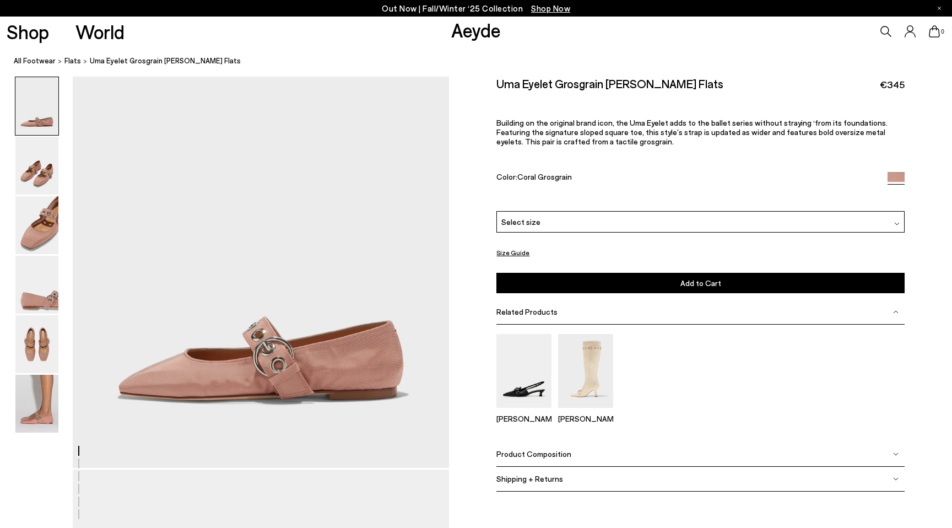
scroll to position [66, 0]
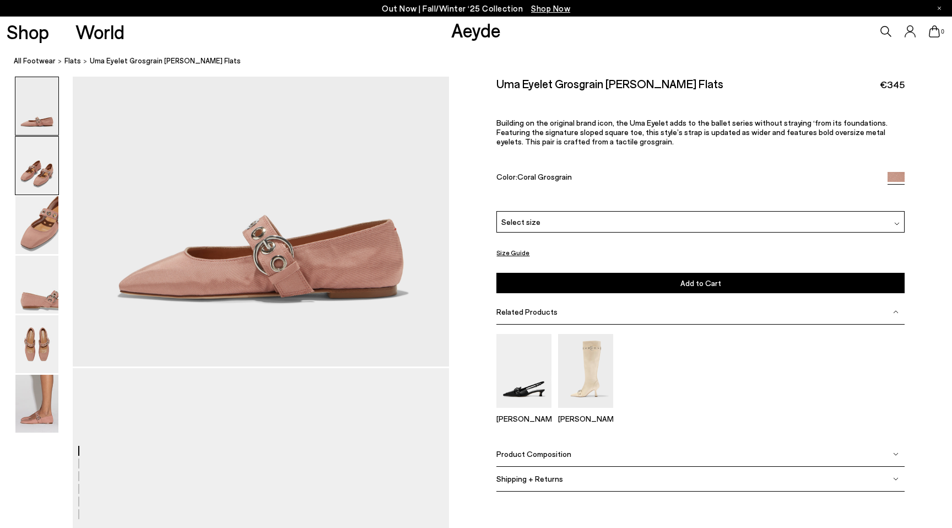
click at [41, 165] on img at bounding box center [36, 166] width 43 height 58
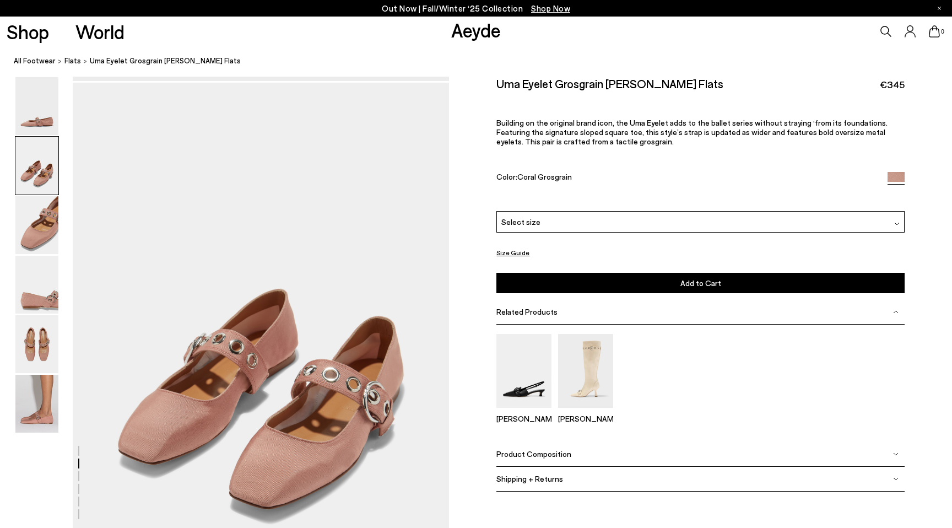
scroll to position [454, 0]
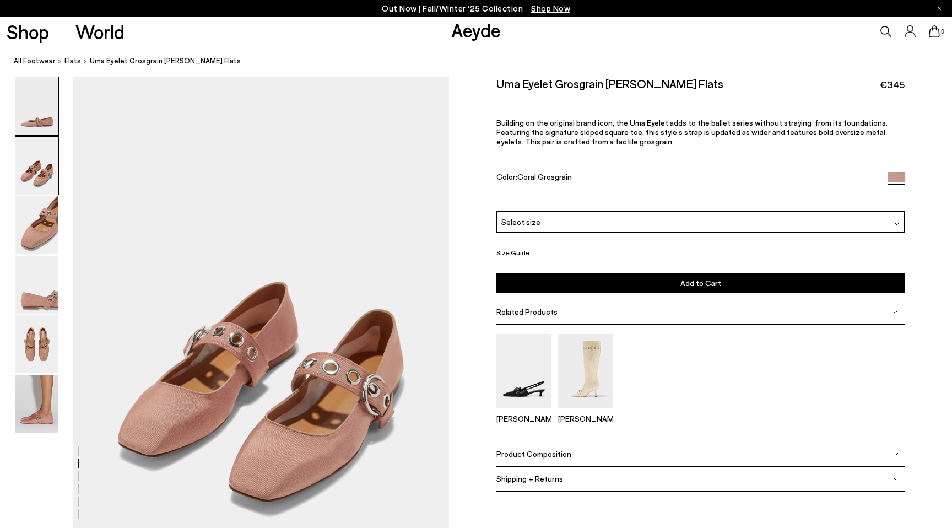
click at [43, 117] on img at bounding box center [36, 106] width 43 height 58
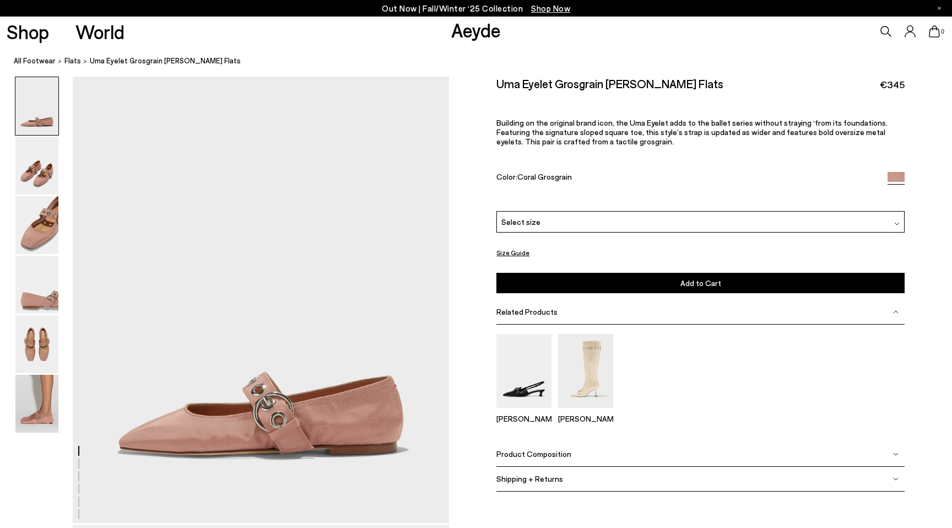
scroll to position [0, 0]
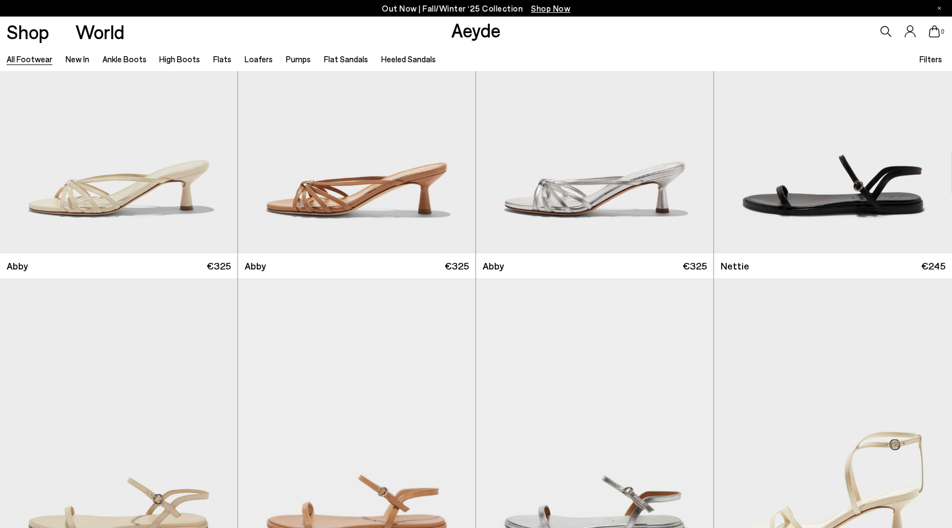
scroll to position [19155, 0]
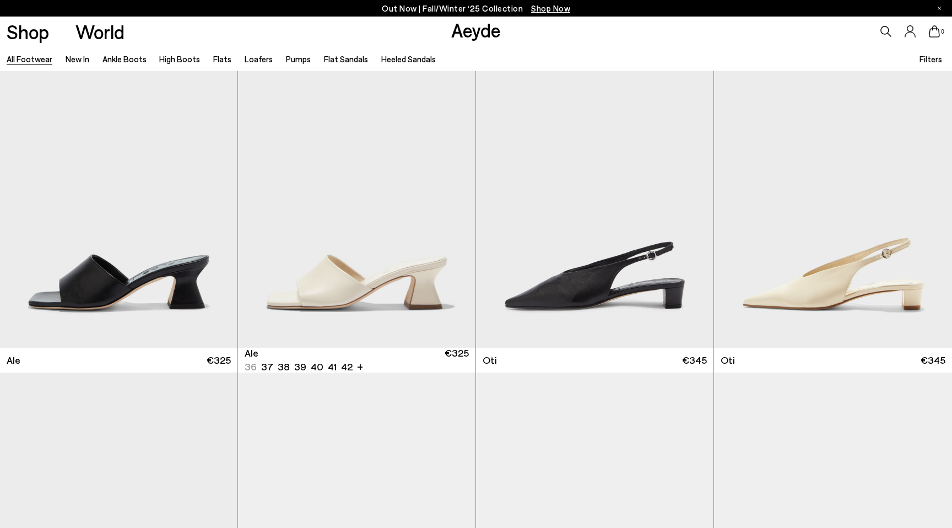
scroll to position [20717, 0]
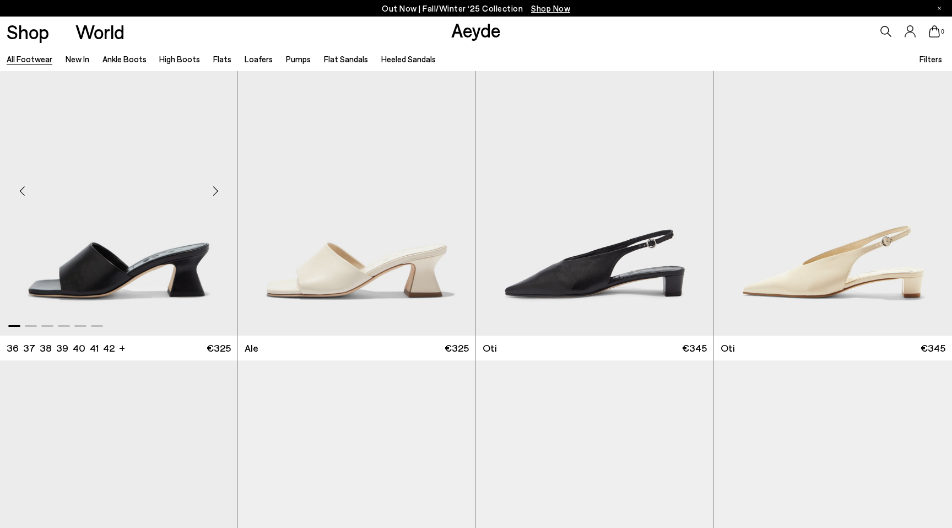
click at [218, 191] on div "Next slide" at bounding box center [215, 190] width 33 height 33
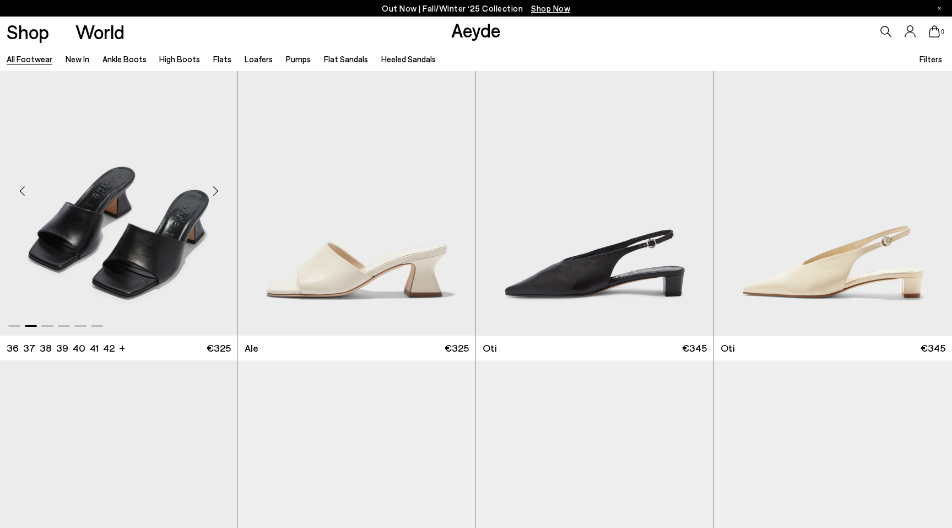
click at [218, 191] on div "Next slide" at bounding box center [215, 190] width 33 height 33
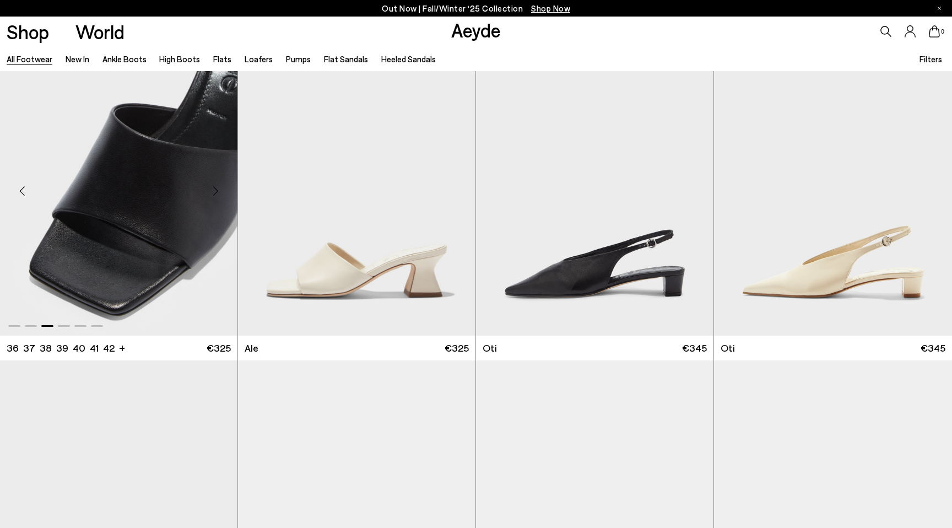
click at [218, 191] on div "Next slide" at bounding box center [215, 190] width 33 height 33
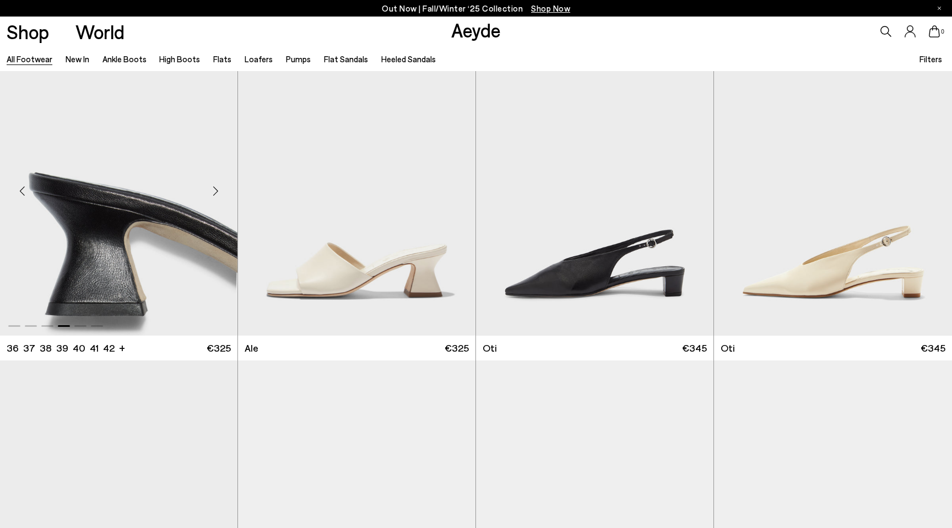
click at [218, 191] on div "Next slide" at bounding box center [215, 190] width 33 height 33
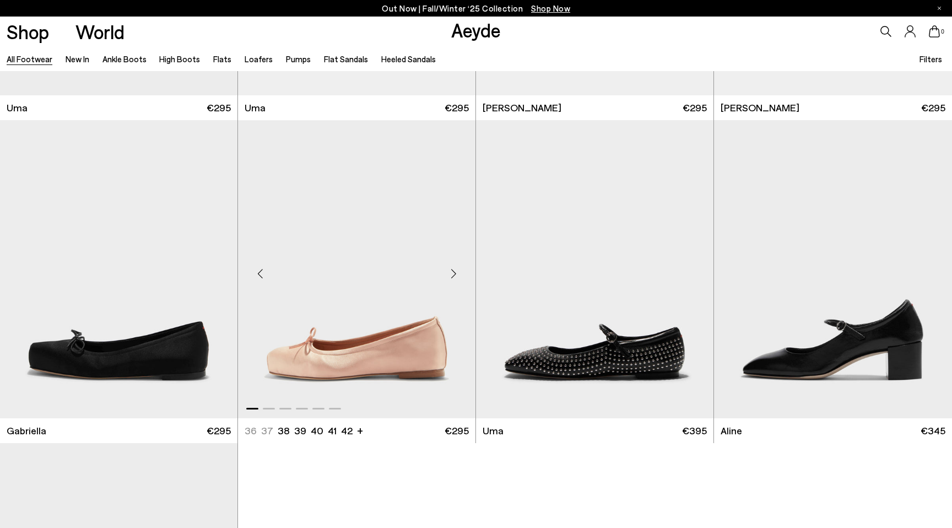
scroll to position [21230, 0]
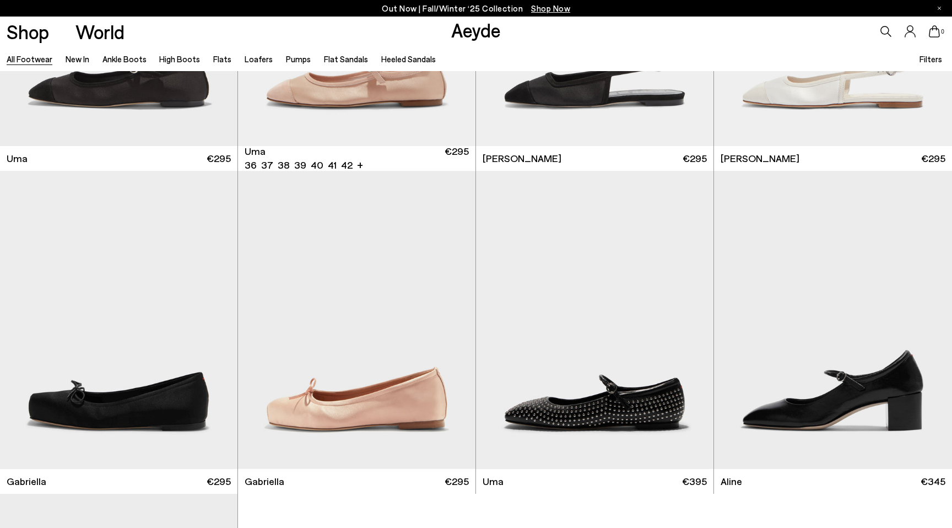
click at [484, 35] on link "Aeyde" at bounding box center [476, 29] width 50 height 23
